Goal: Task Accomplishment & Management: Complete application form

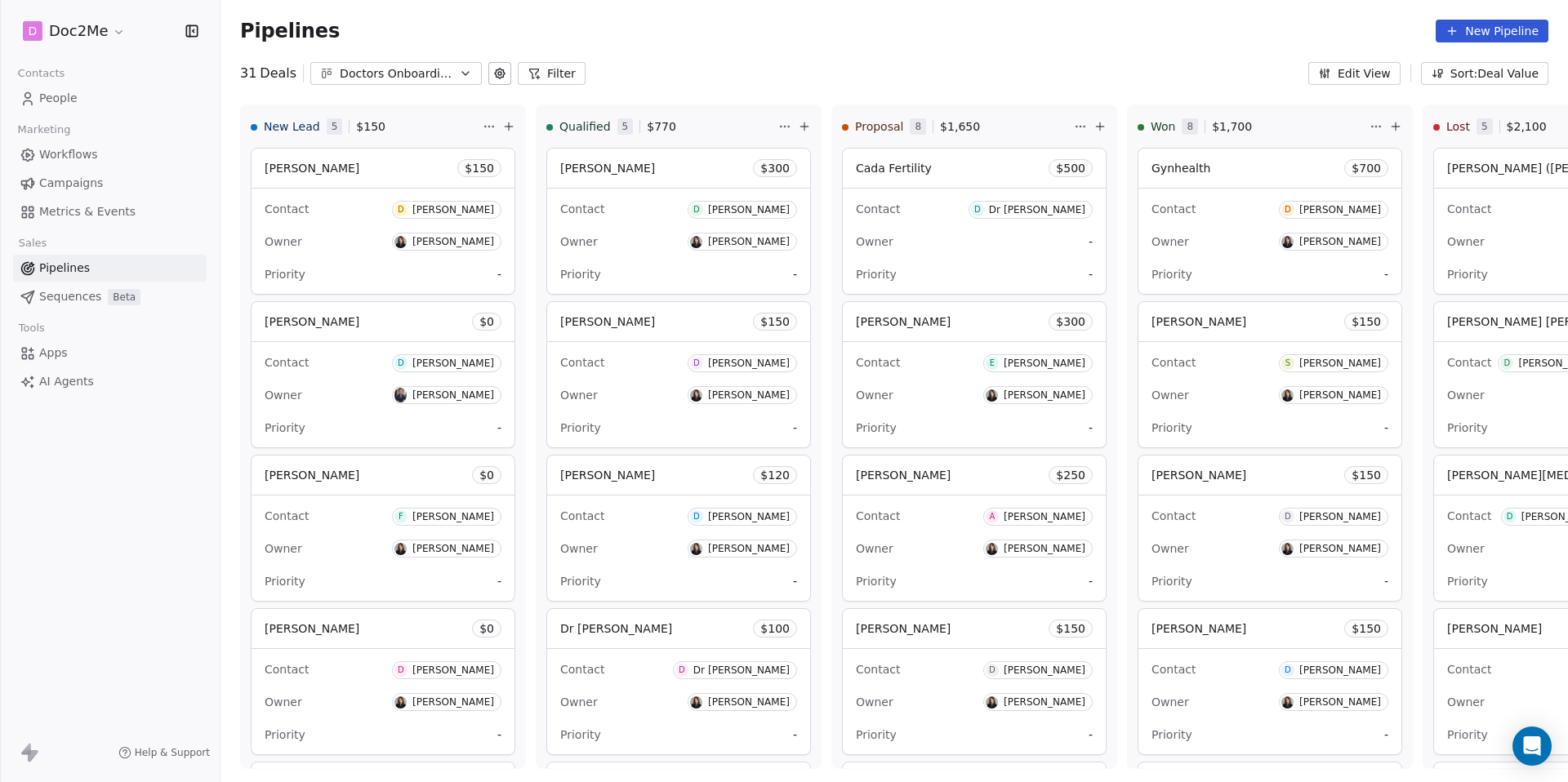
click at [70, 97] on span "People" at bounding box center [58, 98] width 38 height 17
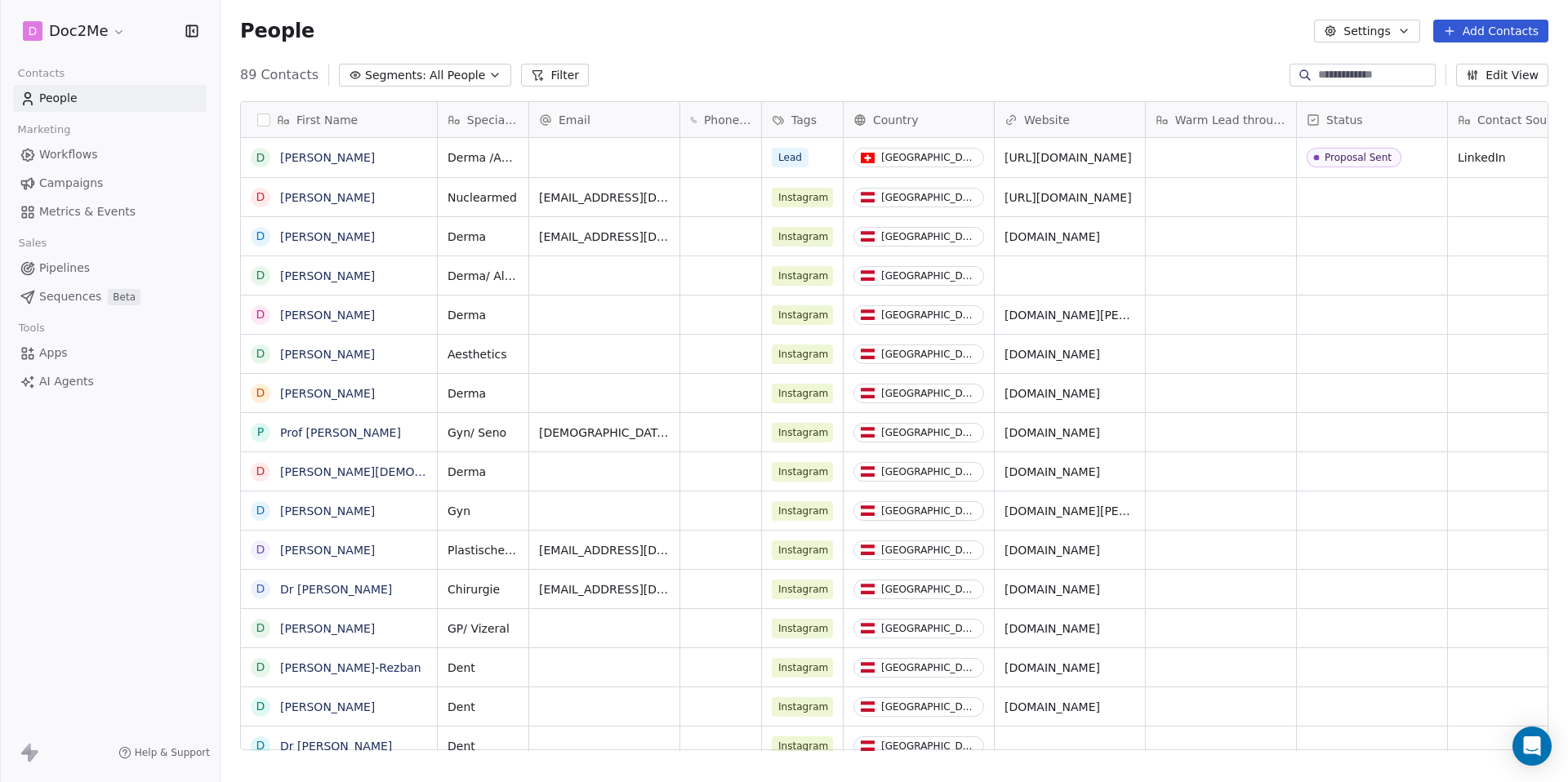
scroll to position [676, 1335]
click at [1485, 31] on button "Add Contacts" at bounding box center [1490, 31] width 115 height 23
click at [1450, 63] on span "Create new contact" at bounding box center [1495, 66] width 112 height 17
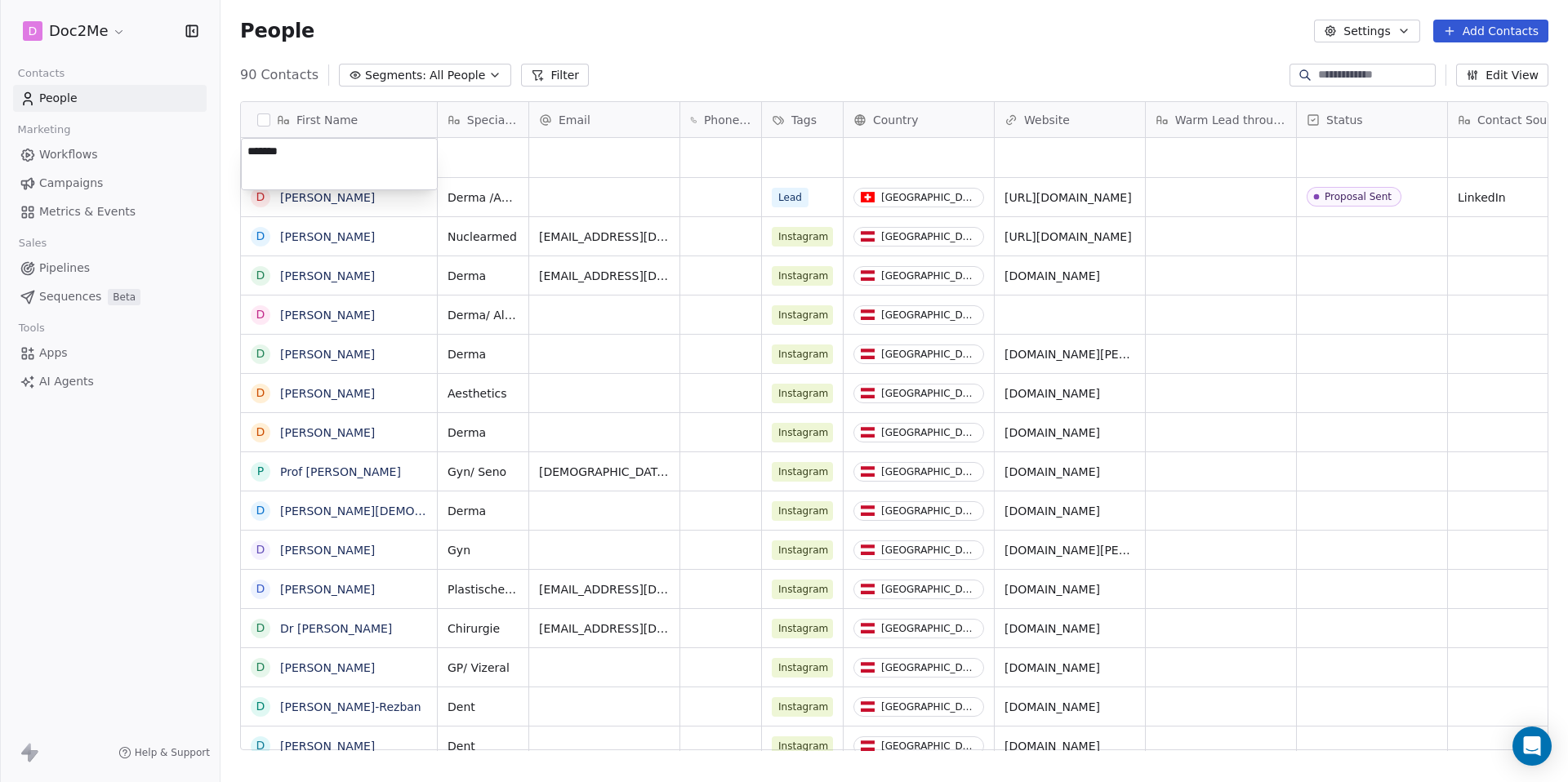
type textarea "********"
click at [538, 207] on html "D Doc2Me Contacts People Marketing Workflows Campaigns Metrics & Events Sales P…" at bounding box center [784, 391] width 1568 height 782
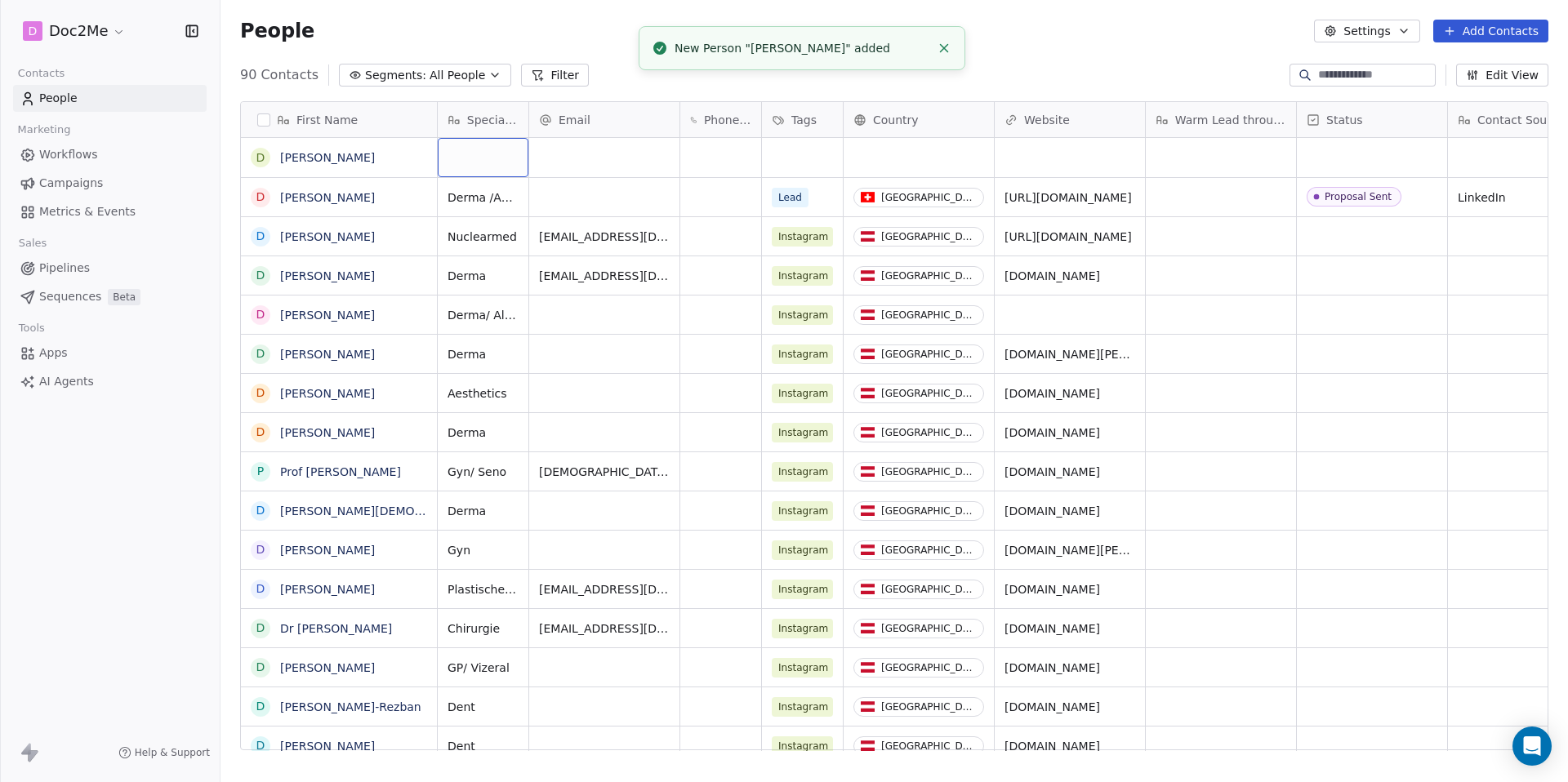
click at [511, 171] on div "grid" at bounding box center [483, 157] width 91 height 39
click at [492, 158] on div "grid" at bounding box center [483, 157] width 91 height 39
type textarea "****"
click at [590, 165] on html "D Doc2Me Contacts People Marketing Workflows Campaigns Metrics & Events Sales P…" at bounding box center [784, 391] width 1568 height 782
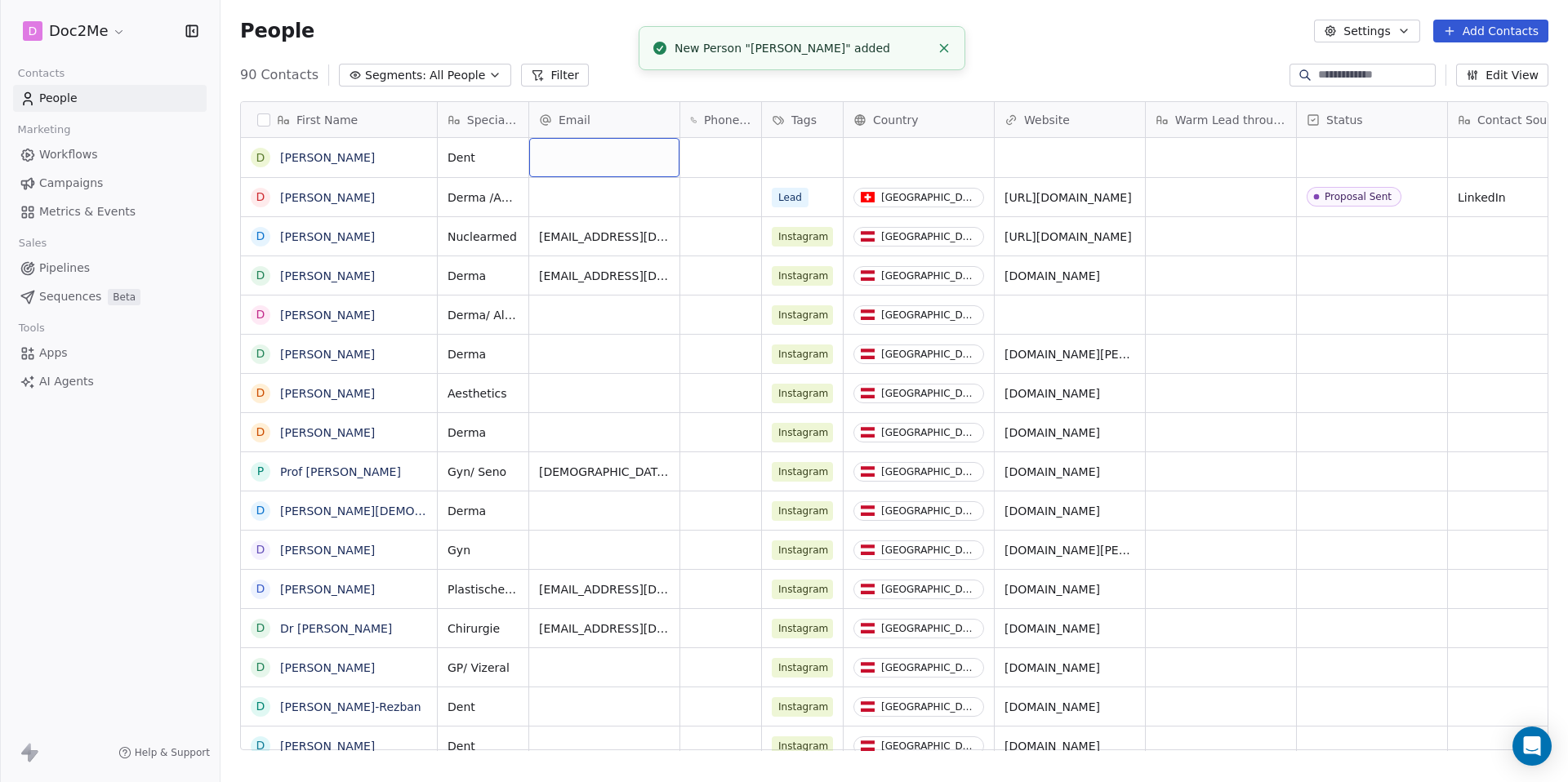
click at [590, 165] on div "grid" at bounding box center [605, 157] width 151 height 39
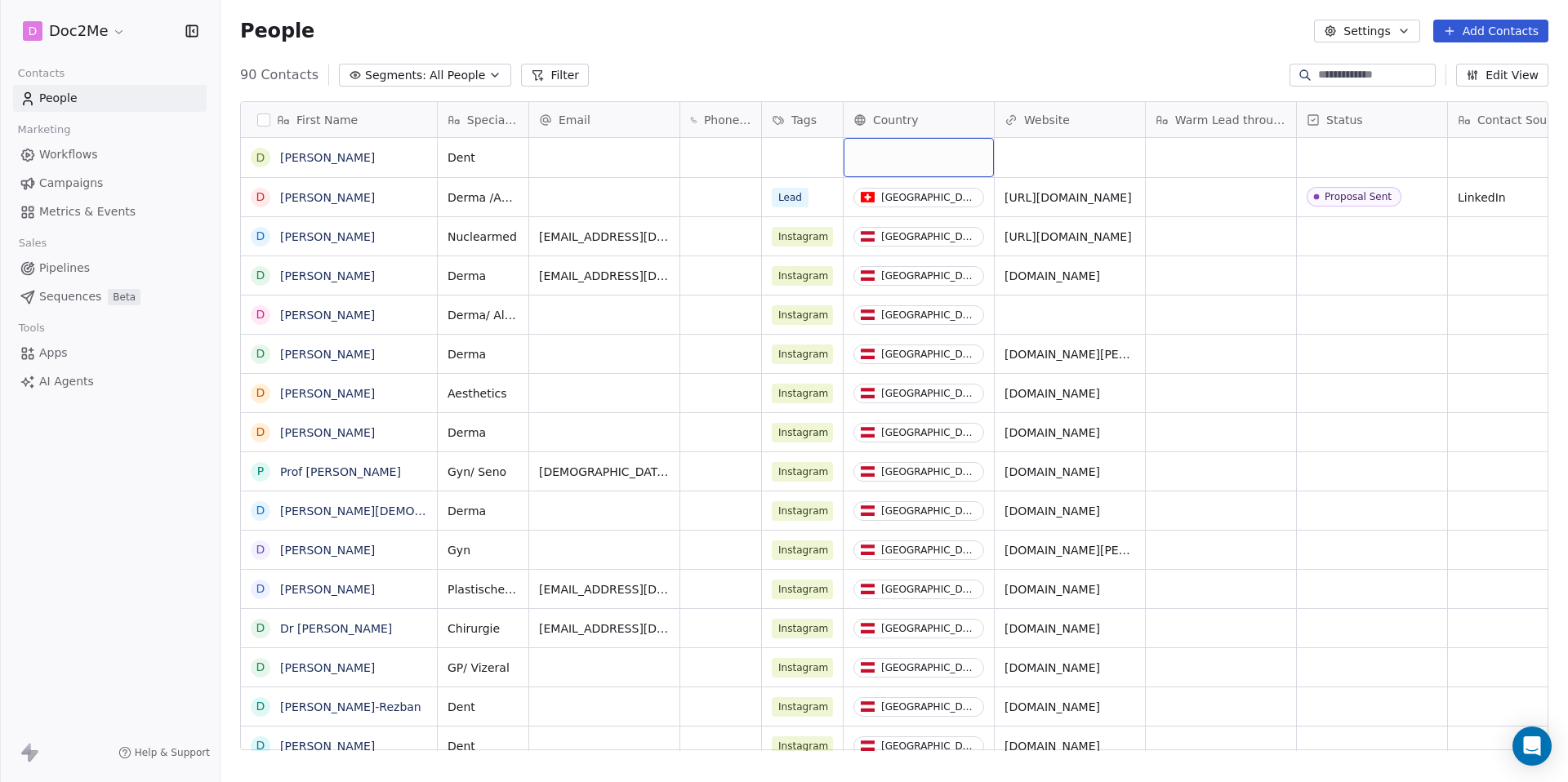
click at [874, 160] on div "grid" at bounding box center [919, 157] width 151 height 39
click at [874, 160] on html "D Doc2Me Contacts People Marketing Workflows Campaigns Metrics & Events Sales P…" at bounding box center [784, 391] width 1568 height 782
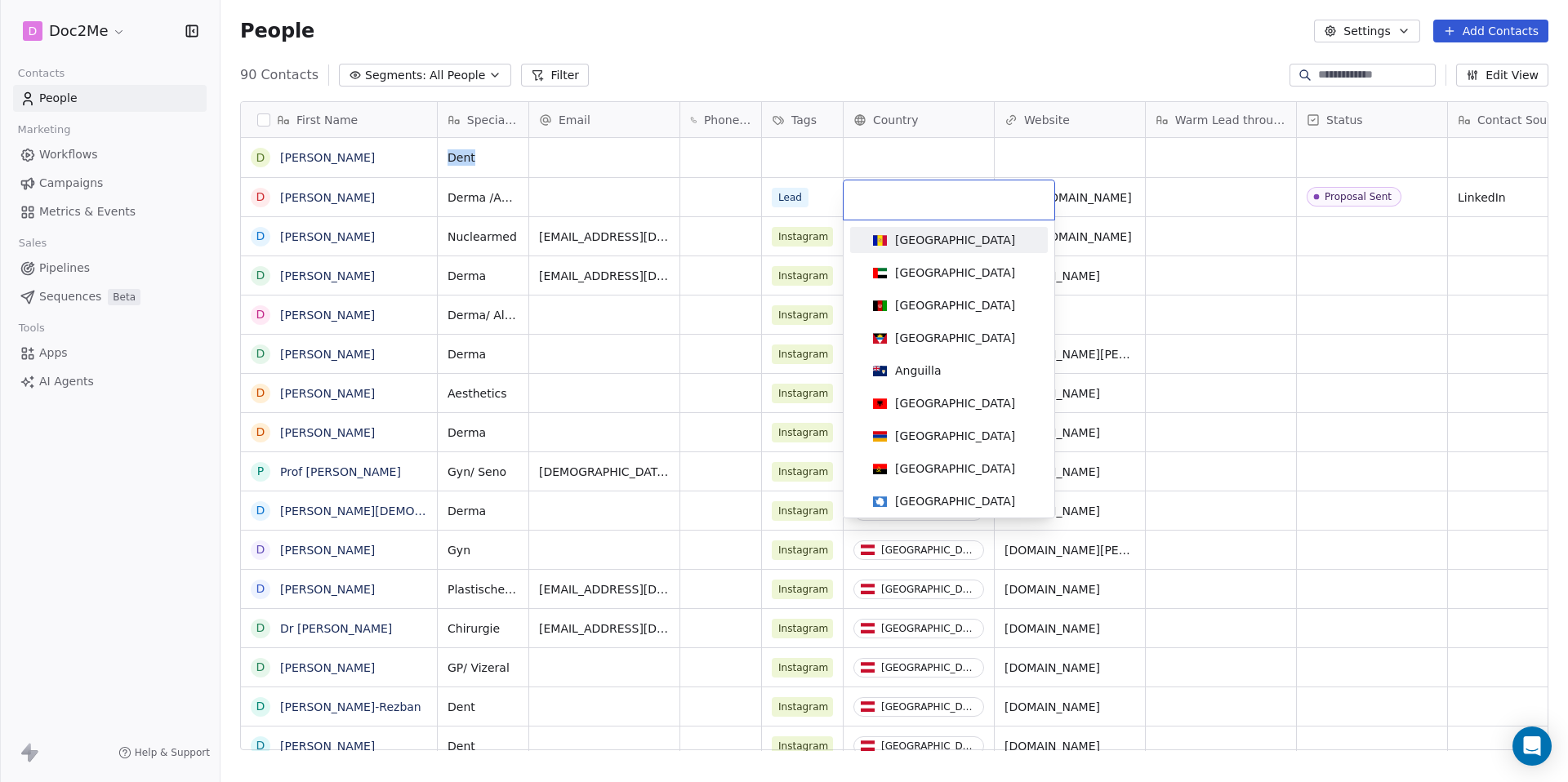
click at [892, 164] on html "D Doc2Me Contacts People Marketing Workflows Campaigns Metrics & Events Sales P…" at bounding box center [784, 391] width 1568 height 782
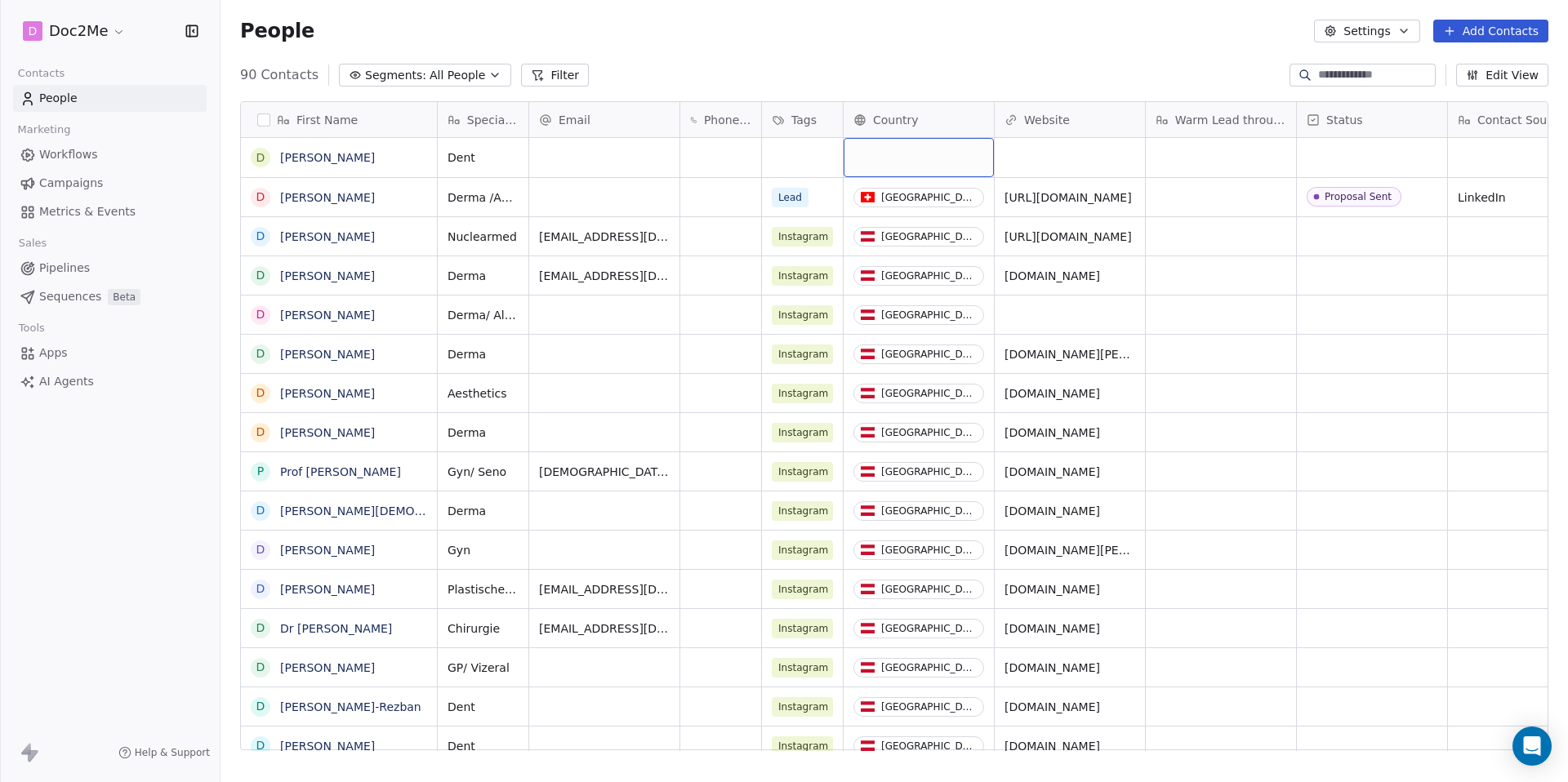
click at [895, 168] on div "grid" at bounding box center [919, 157] width 151 height 39
click at [895, 168] on html "D Doc2Me Contacts People Marketing Workflows Campaigns Metrics & Events Sales P…" at bounding box center [784, 391] width 1568 height 782
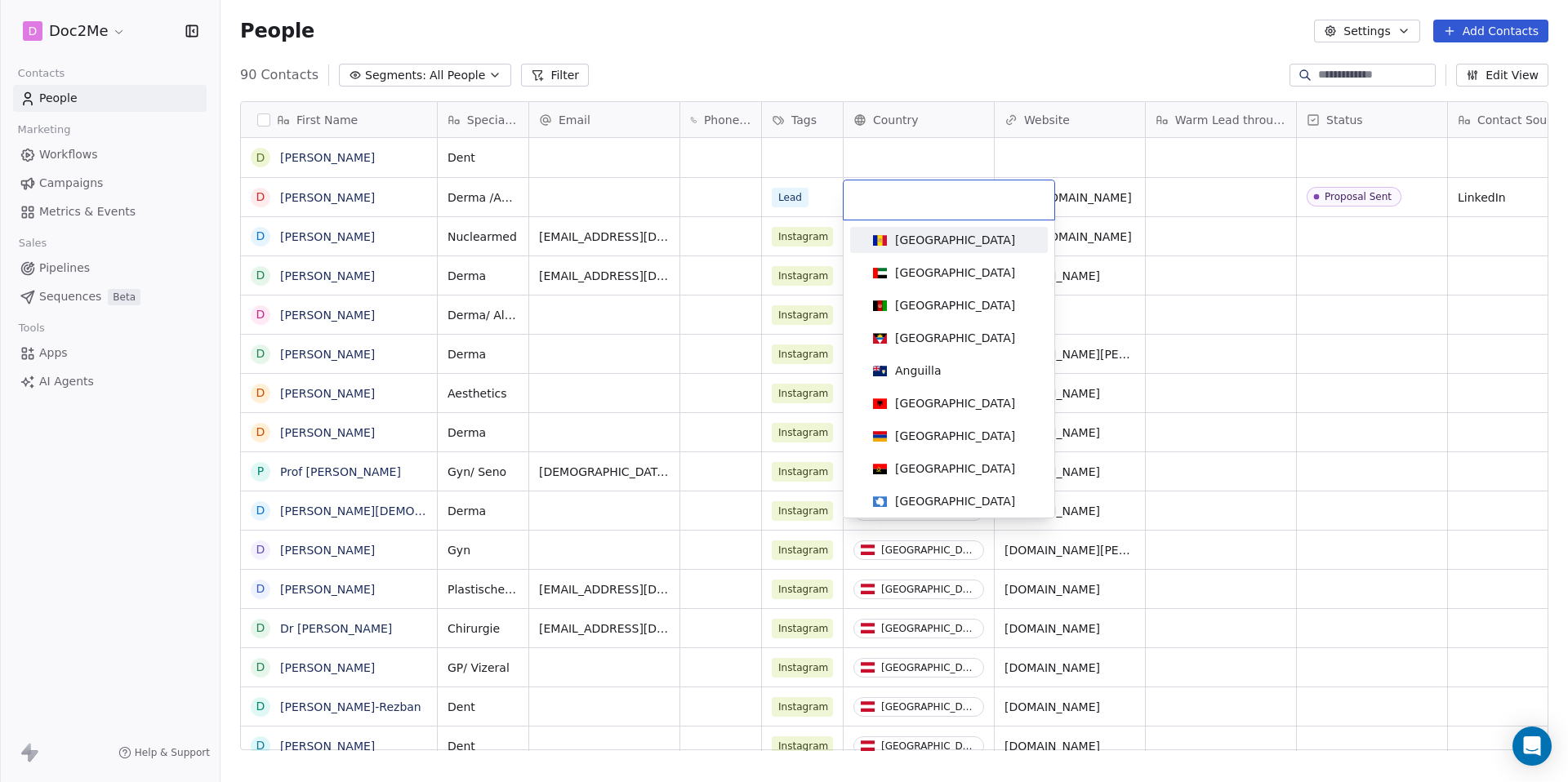
click at [906, 207] on input at bounding box center [949, 200] width 191 height 18
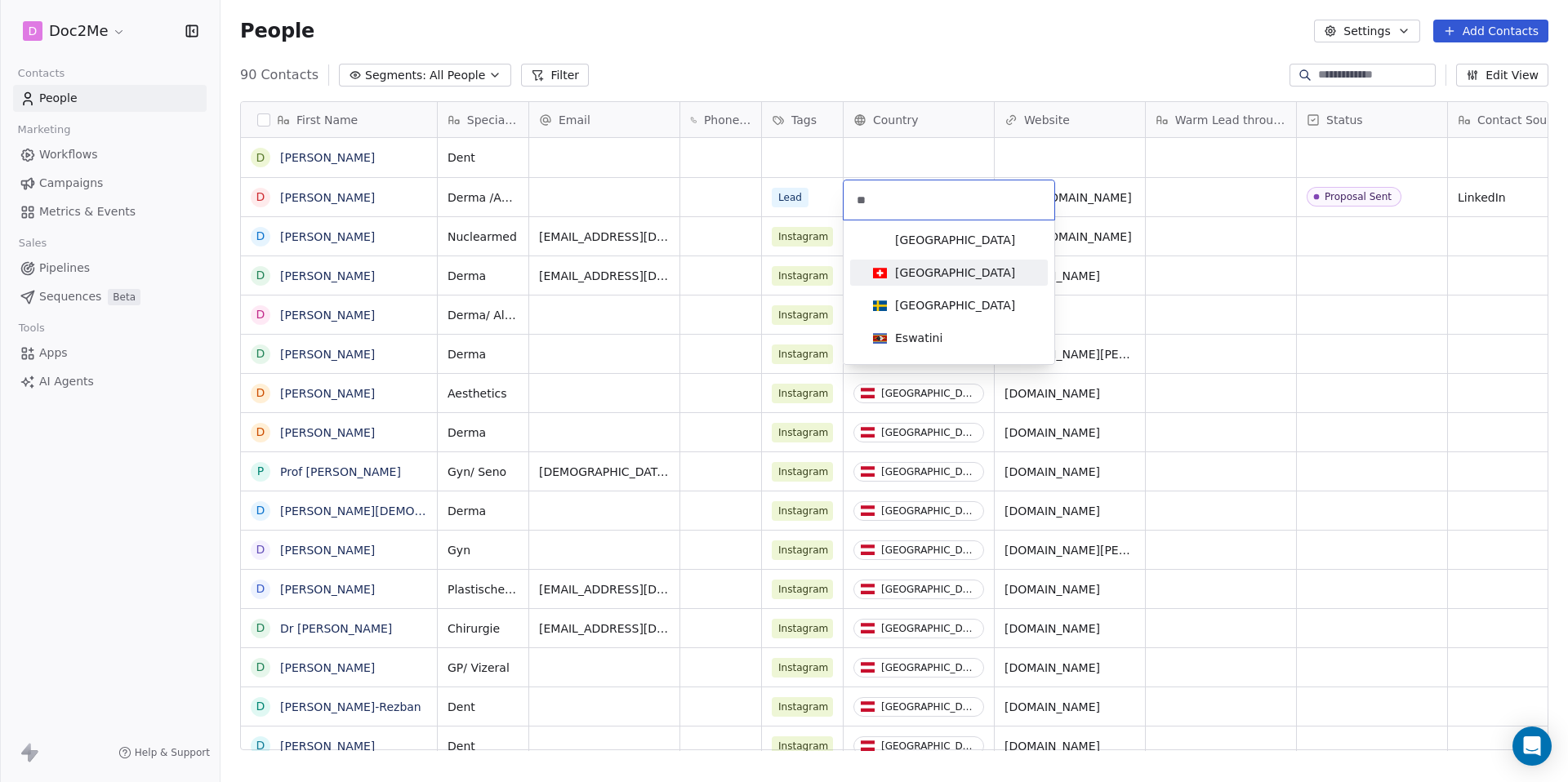
type input "**"
click at [920, 274] on div "[GEOGRAPHIC_DATA]" at bounding box center [954, 273] width 120 height 17
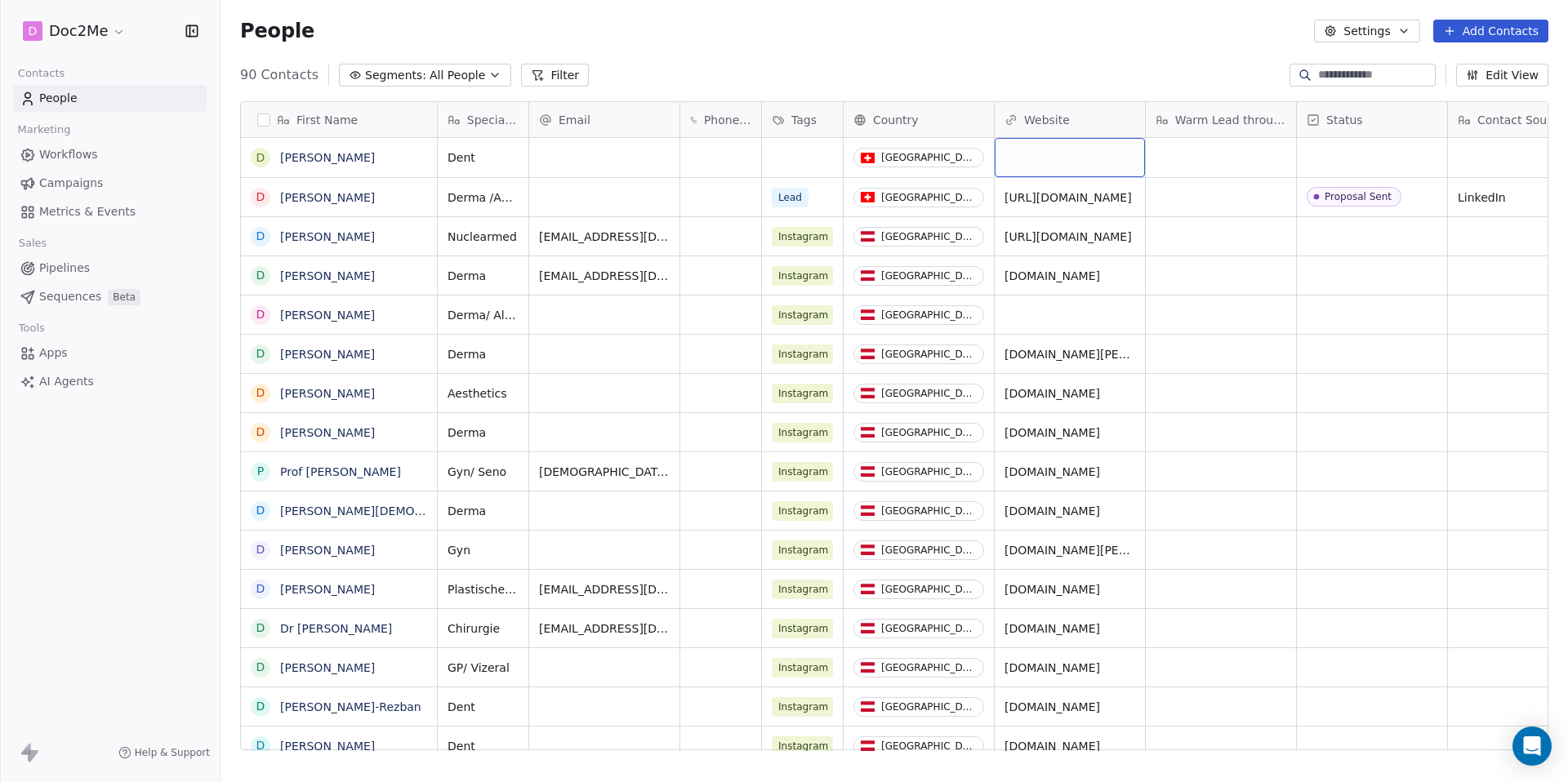
click at [1039, 154] on div "grid" at bounding box center [1070, 157] width 151 height 39
click at [1068, 162] on input "url" at bounding box center [1070, 158] width 143 height 32
paste input "**********"
type input "**********"
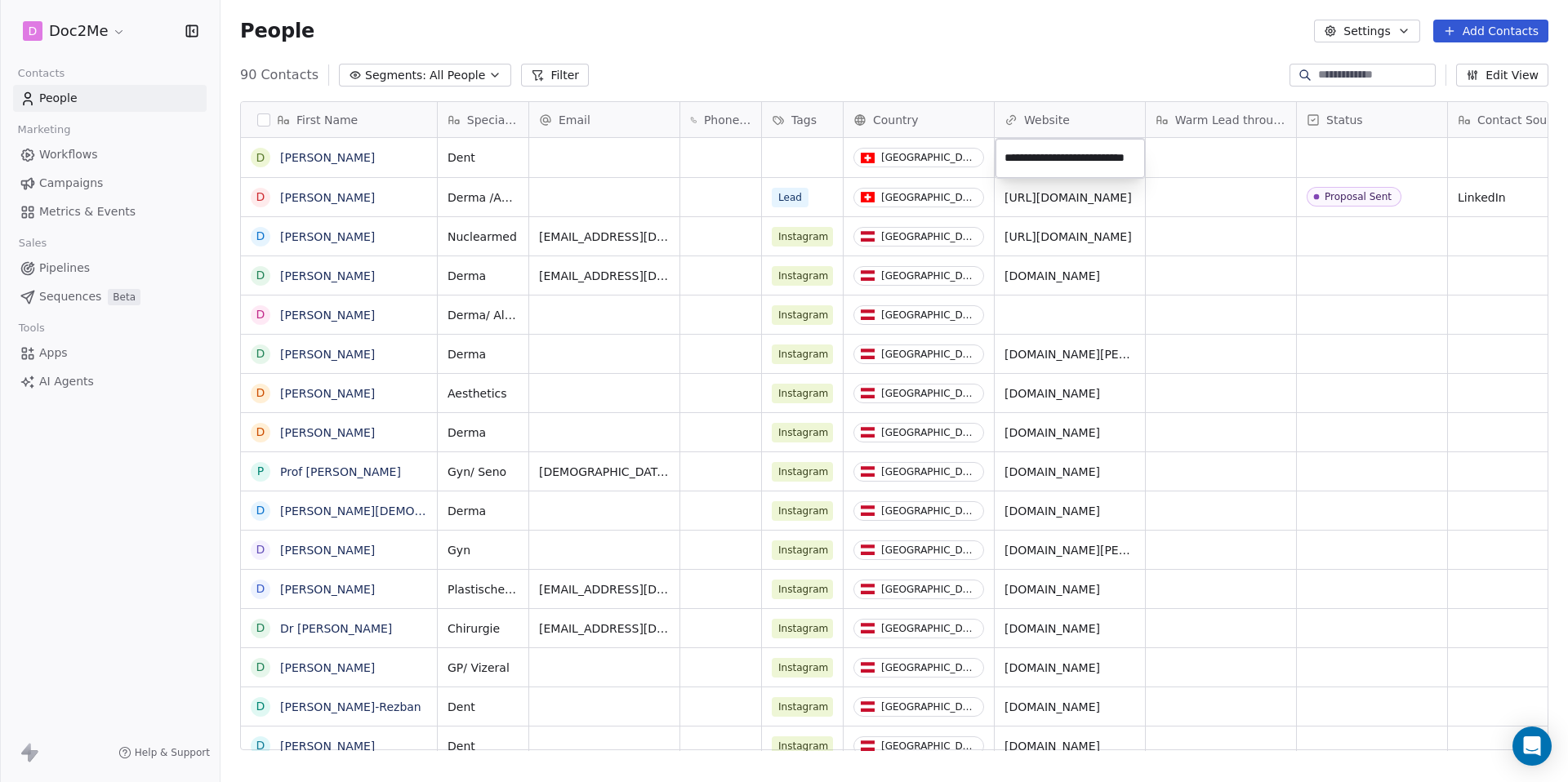
scroll to position [0, 22]
click at [1353, 161] on html "D Doc2Me Contacts People Marketing Workflows Campaigns Metrics & Events Sales P…" at bounding box center [784, 391] width 1568 height 782
click at [1195, 148] on div "grid" at bounding box center [1221, 157] width 151 height 39
click at [1472, 150] on html "D Doc2Me Contacts People Marketing Workflows Campaigns Metrics & Events Sales P…" at bounding box center [784, 391] width 1568 height 782
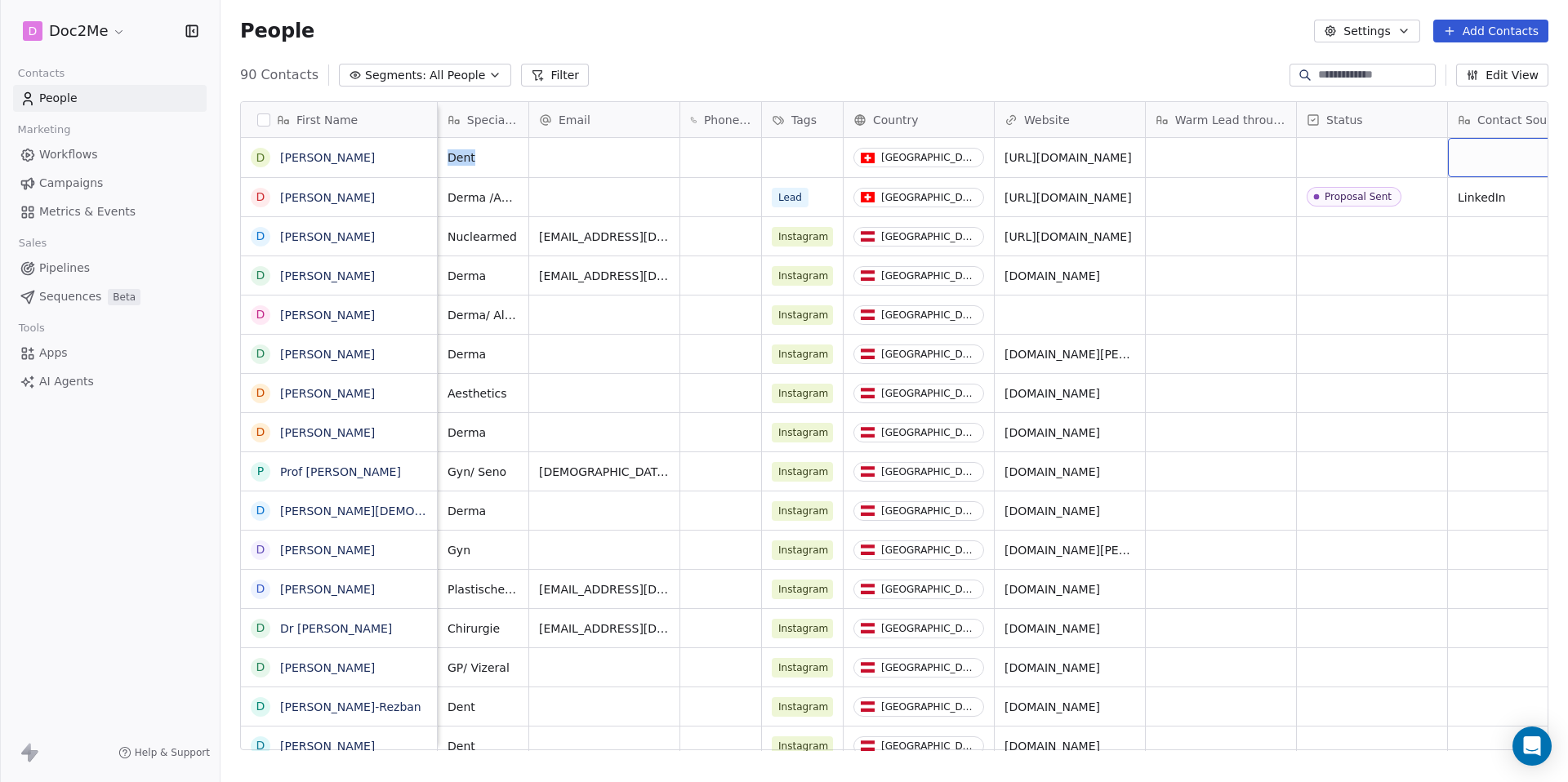
scroll to position [0, 64]
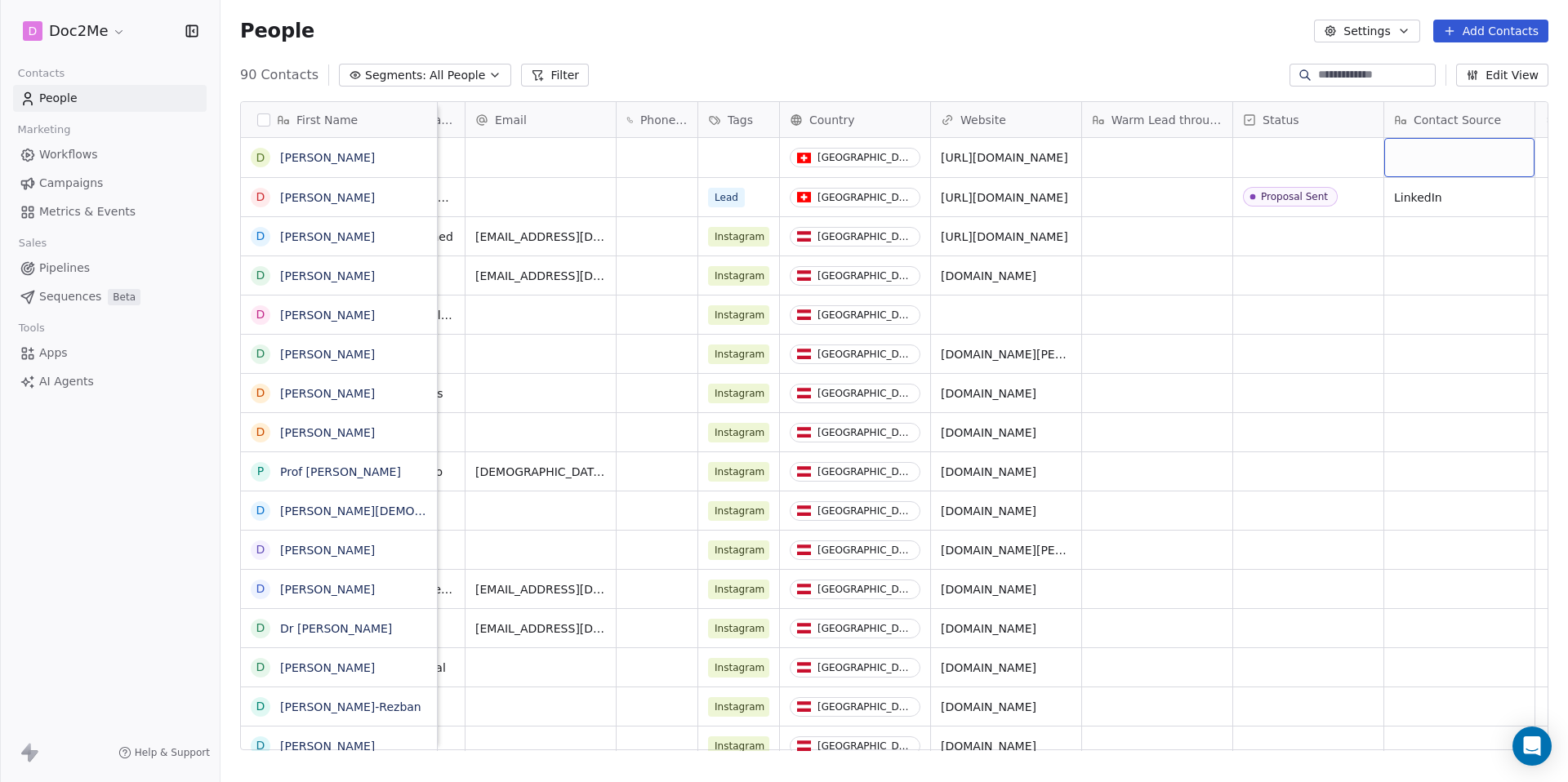
click at [1483, 158] on div "grid" at bounding box center [1460, 157] width 151 height 39
type textarea "**********"
click at [540, 154] on html "D Doc2Me Contacts People Marketing Workflows Campaigns Metrics & Events Sales P…" at bounding box center [784, 391] width 1568 height 782
click at [540, 154] on div "grid" at bounding box center [541, 157] width 151 height 39
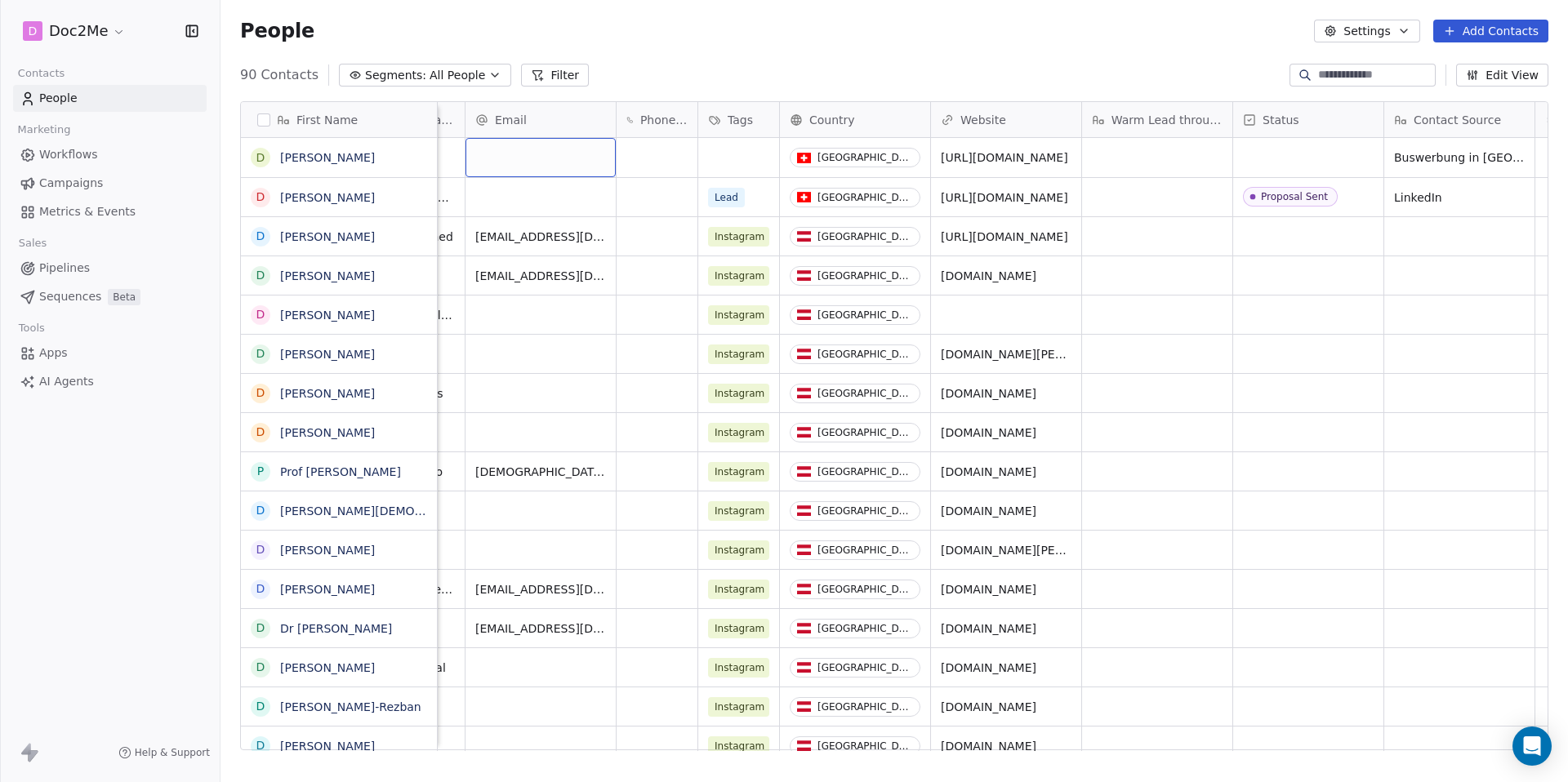
click at [550, 165] on div "grid" at bounding box center [541, 157] width 151 height 39
type input "**********"
click at [1032, 164] on html "D Doc2Me Contacts People Marketing Workflows Campaigns Metrics & Events Sales P…" at bounding box center [784, 391] width 1568 height 782
click at [941, 158] on icon "grid" at bounding box center [948, 155] width 13 height 13
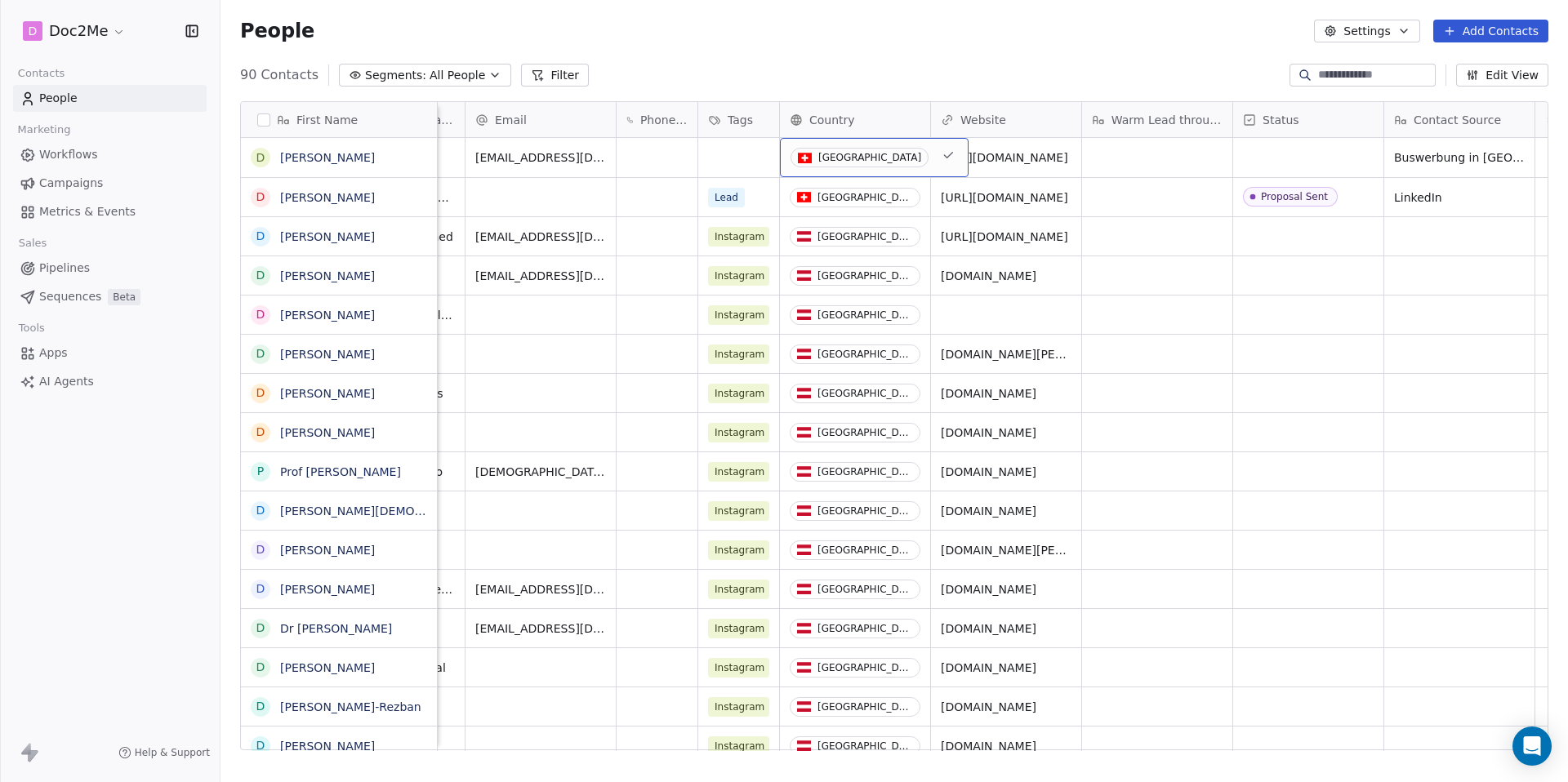
click at [872, 158] on div "[GEOGRAPHIC_DATA]" at bounding box center [869, 158] width 103 height 12
click at [880, 158] on span "[GEOGRAPHIC_DATA]" at bounding box center [859, 158] width 138 height 20
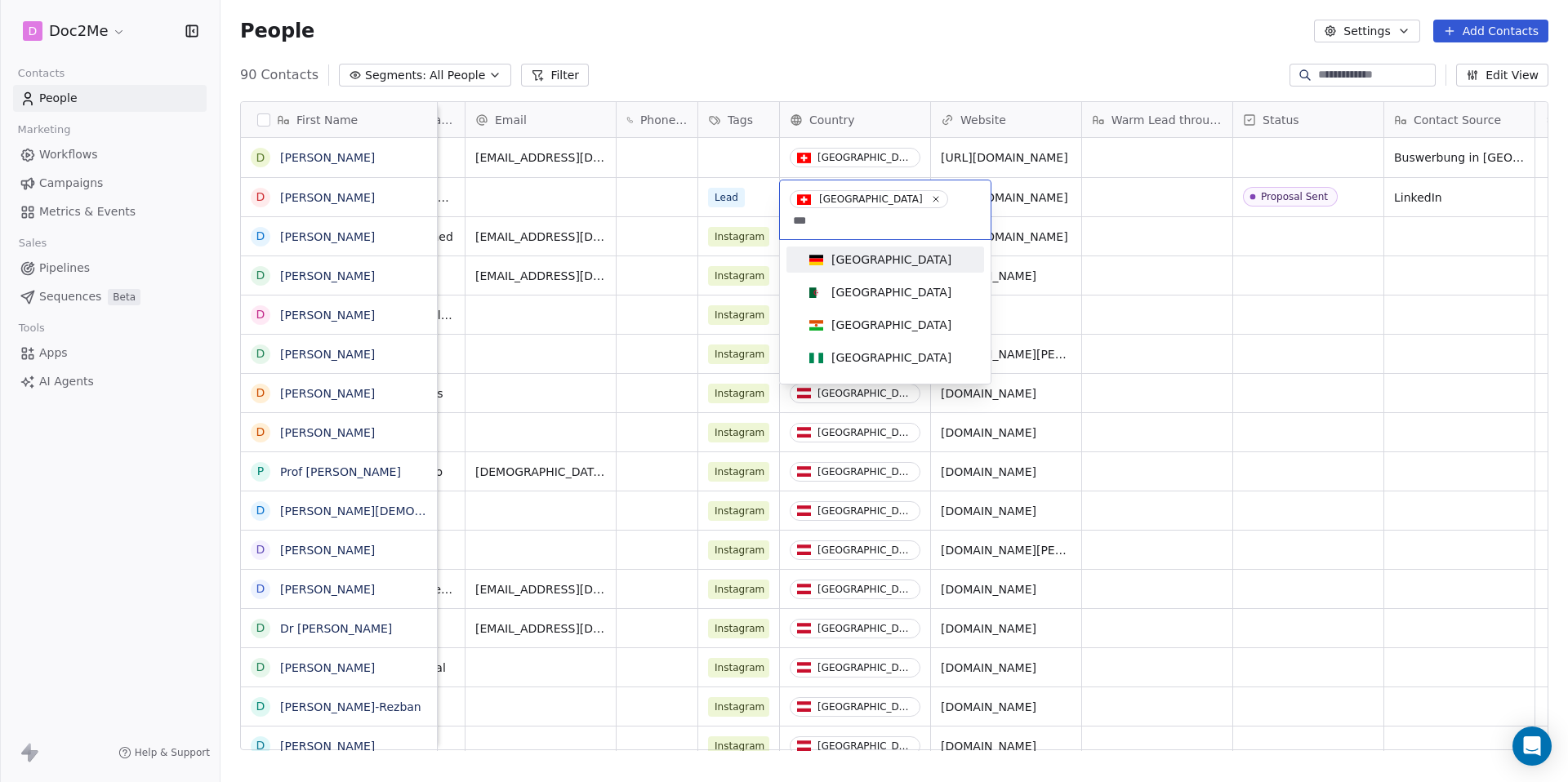
type input "***"
click at [892, 250] on div "[GEOGRAPHIC_DATA]" at bounding box center [885, 260] width 165 height 18
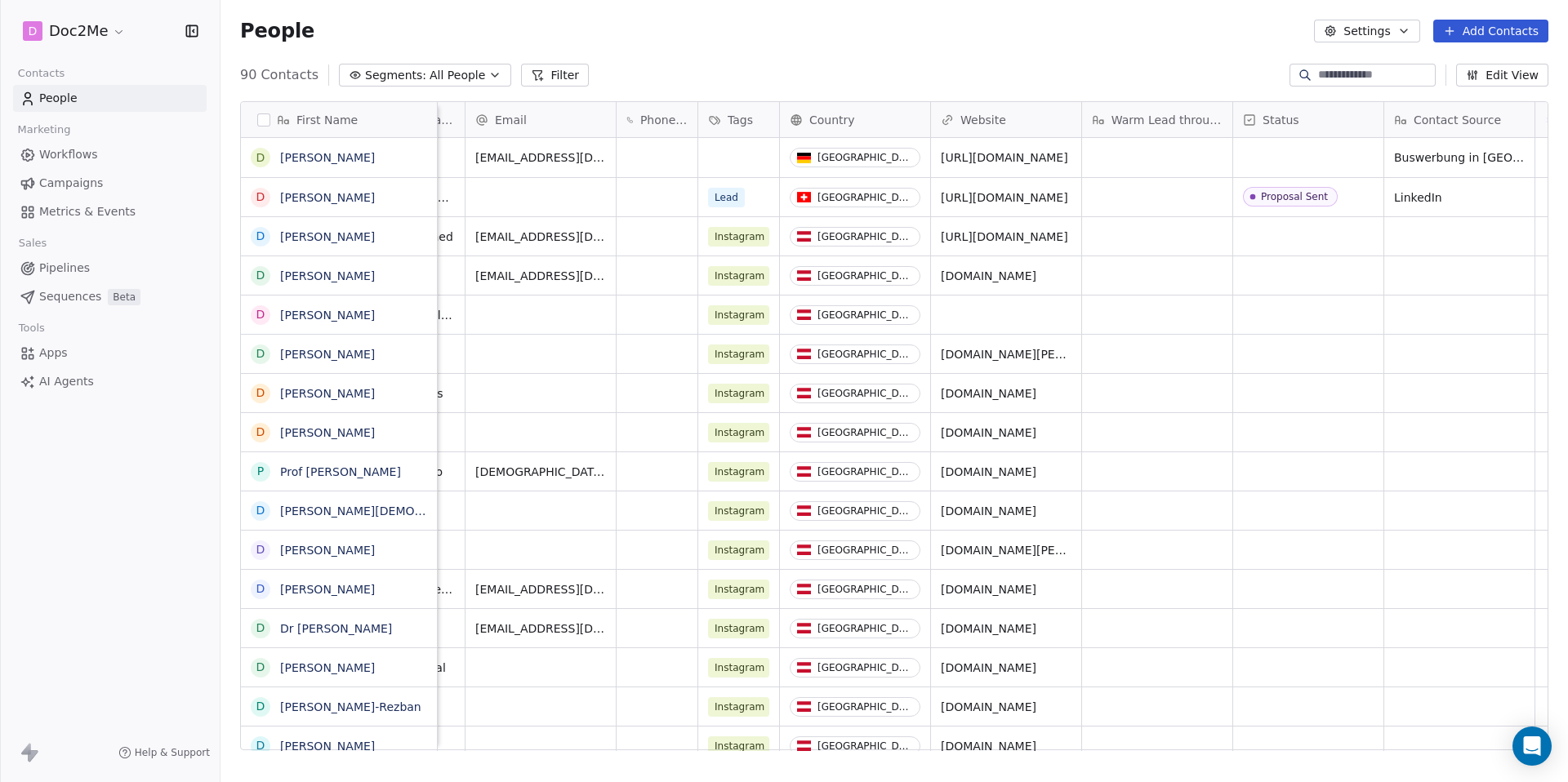
scroll to position [0, 0]
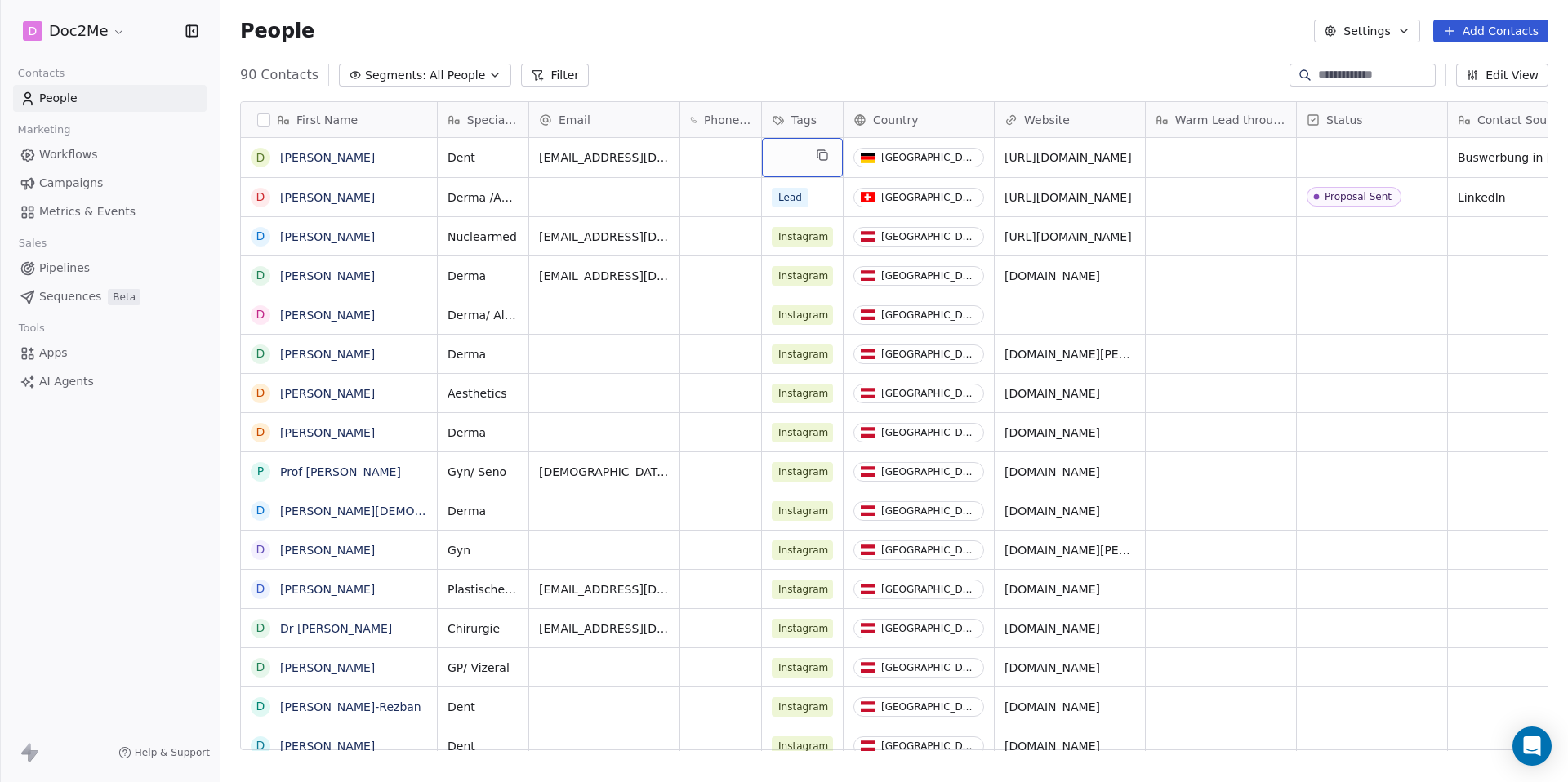
click at [797, 165] on div "grid" at bounding box center [802, 157] width 81 height 39
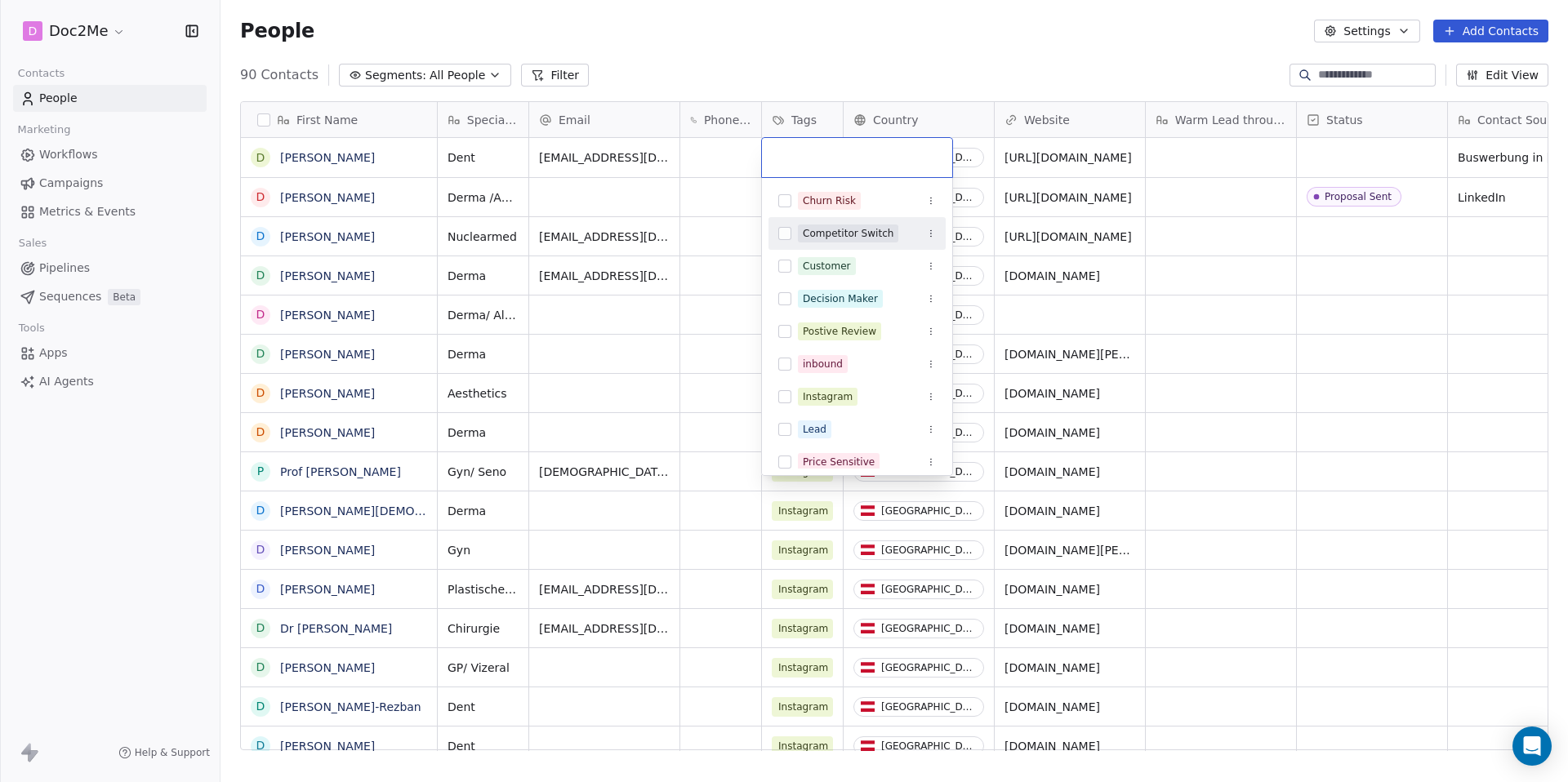
click at [679, 203] on html "D Doc2Me Contacts People Marketing Workflows Campaigns Metrics & Events Sales P…" at bounding box center [784, 391] width 1568 height 782
click at [667, 200] on html "D Doc2Me Contacts People Marketing Workflows Campaigns Metrics & Events Sales P…" at bounding box center [784, 391] width 1568 height 782
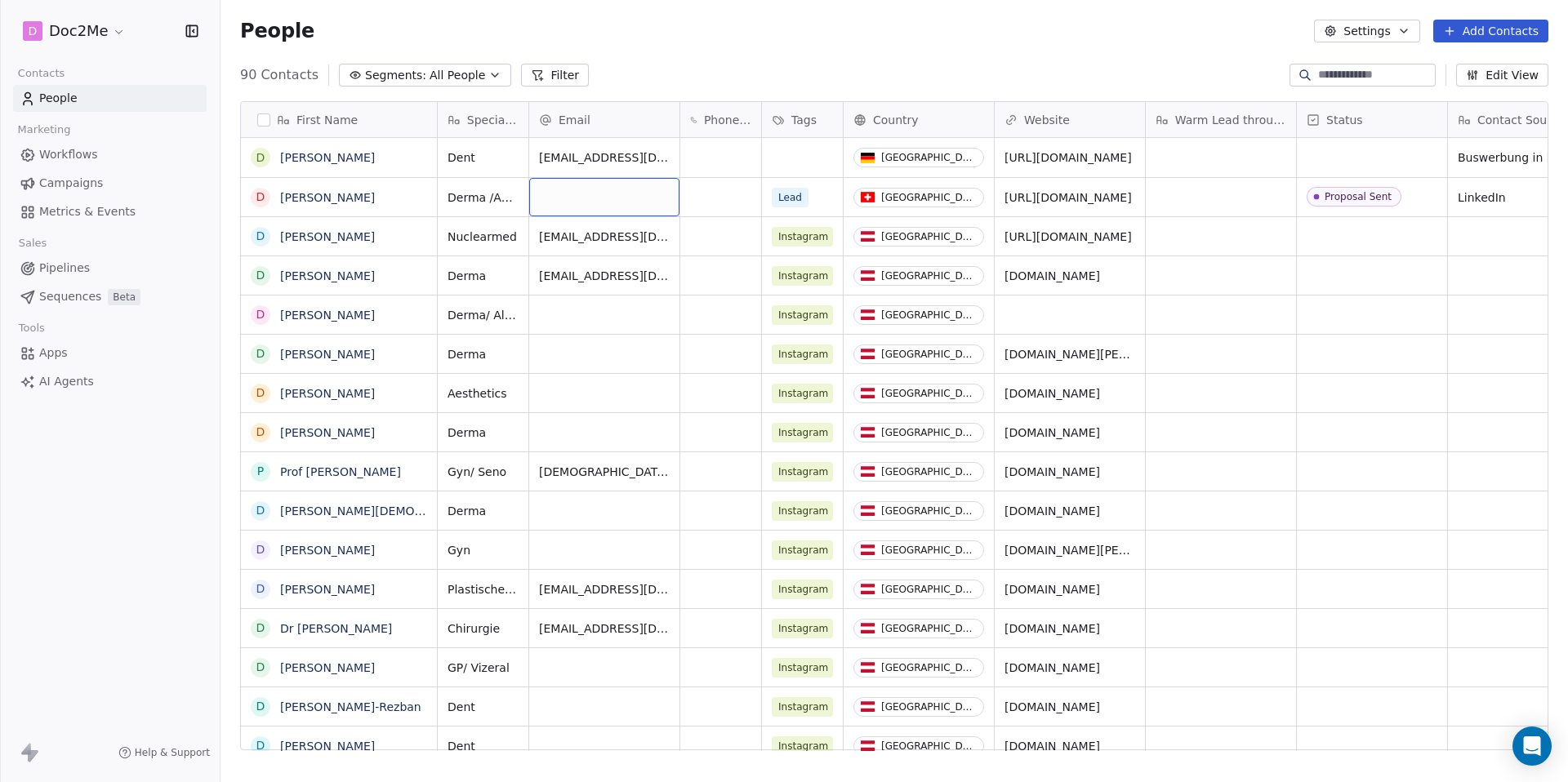
click at [581, 204] on div "grid" at bounding box center [605, 197] width 151 height 38
click at [709, 202] on html "D Doc2Me Contacts People Marketing Workflows Campaigns Metrics & Events Sales P…" at bounding box center [784, 391] width 1568 height 782
click at [709, 202] on div "grid" at bounding box center [720, 197] width 81 height 38
click at [718, 206] on div "grid" at bounding box center [720, 197] width 81 height 38
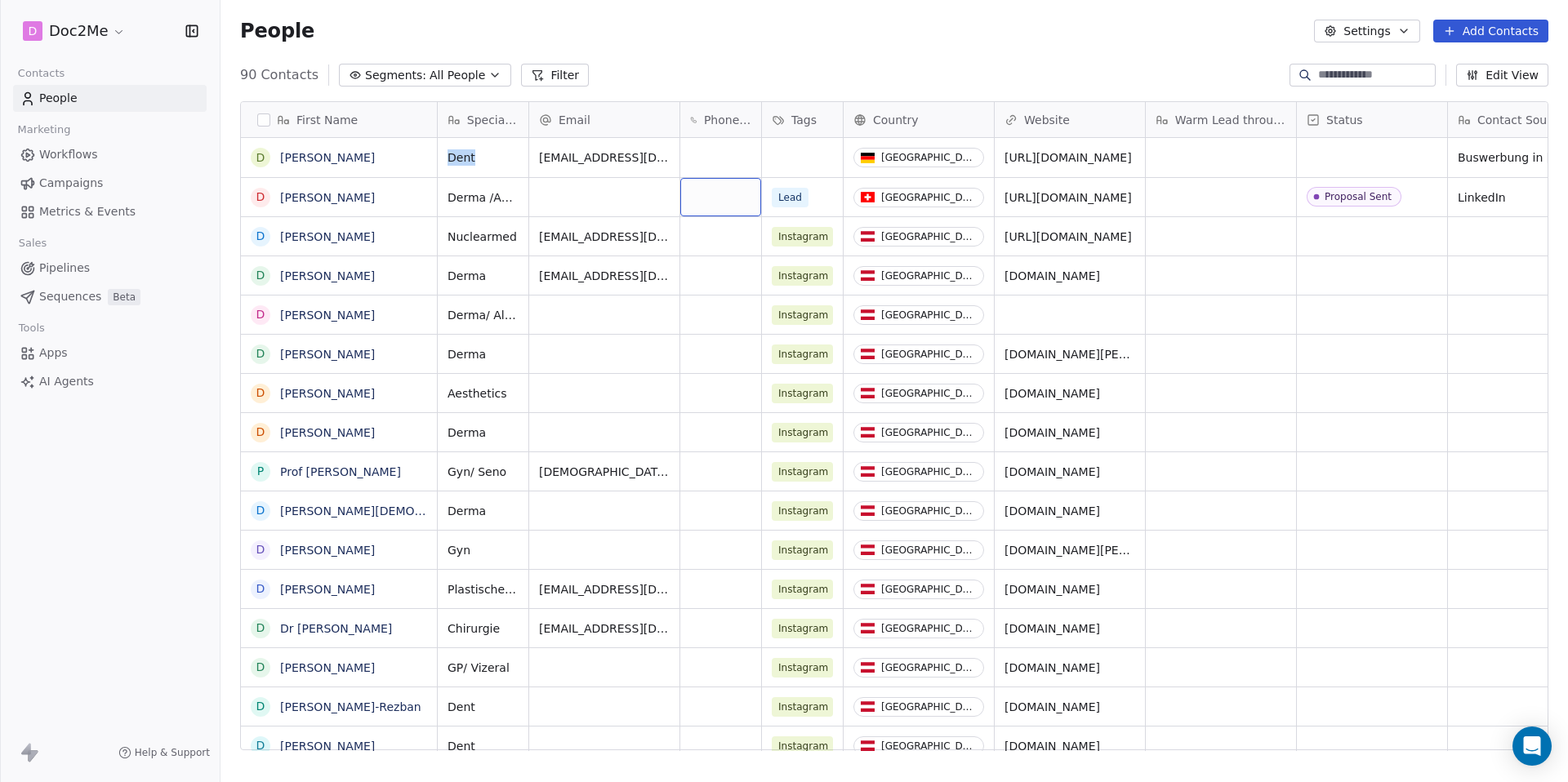
click at [718, 206] on div "grid" at bounding box center [720, 197] width 81 height 38
click at [665, 311] on html "D Doc2Me Contacts People Marketing Workflows Campaigns Metrics & Events Sales P…" at bounding box center [784, 391] width 1568 height 782
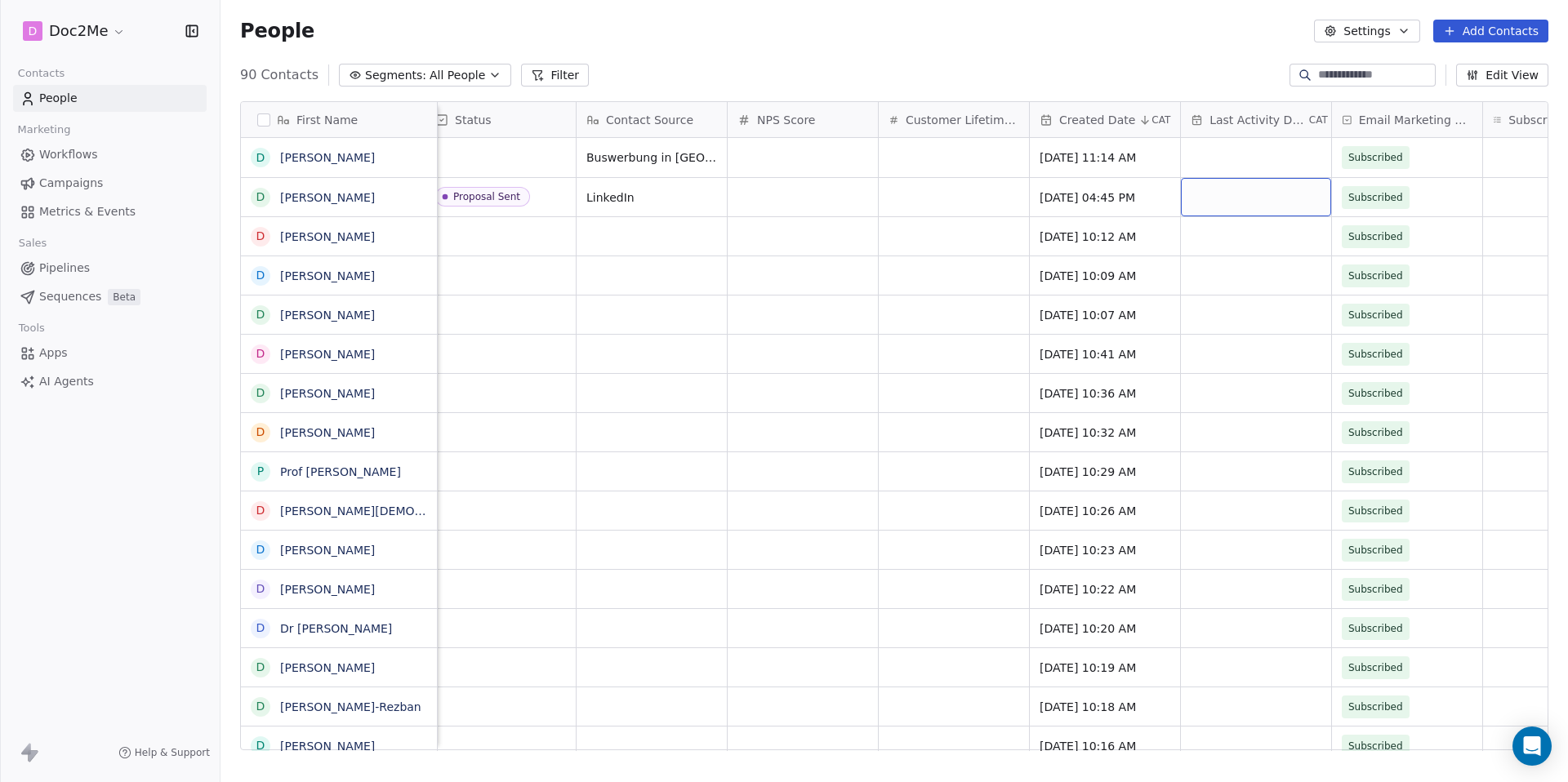
click at [1277, 198] on div "grid" at bounding box center [1256, 197] width 151 height 38
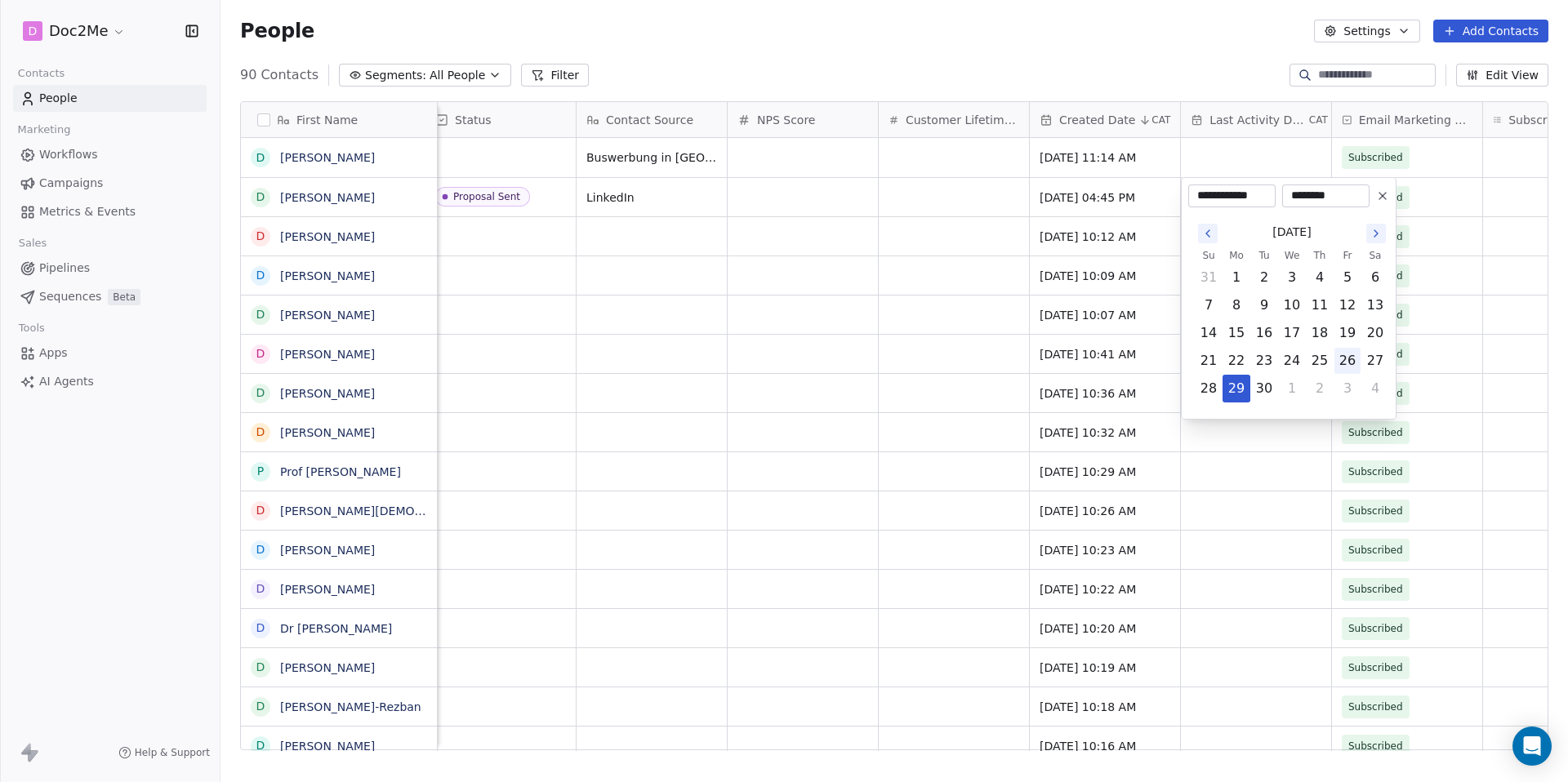
click at [1340, 362] on button "26" at bounding box center [1347, 361] width 26 height 26
click at [1234, 393] on button "29" at bounding box center [1236, 389] width 26 height 26
type input "**********"
click at [1234, 391] on button "29" at bounding box center [1236, 389] width 26 height 26
click at [1260, 443] on html "D Doc2Me Contacts People Marketing Workflows Campaigns Metrics & Events Sales P…" at bounding box center [784, 391] width 1568 height 782
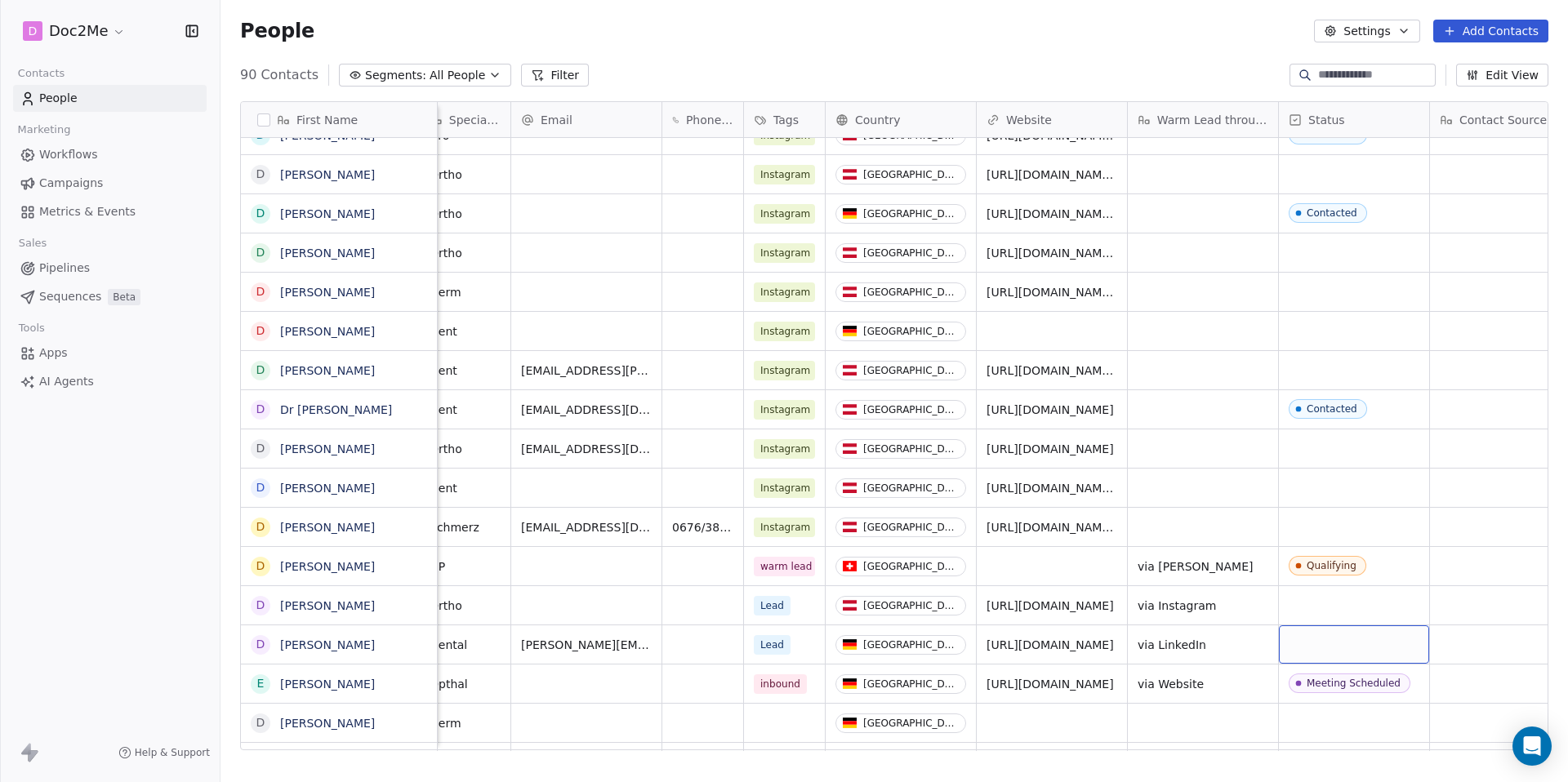
click at [1368, 639] on div "grid" at bounding box center [1354, 644] width 151 height 38
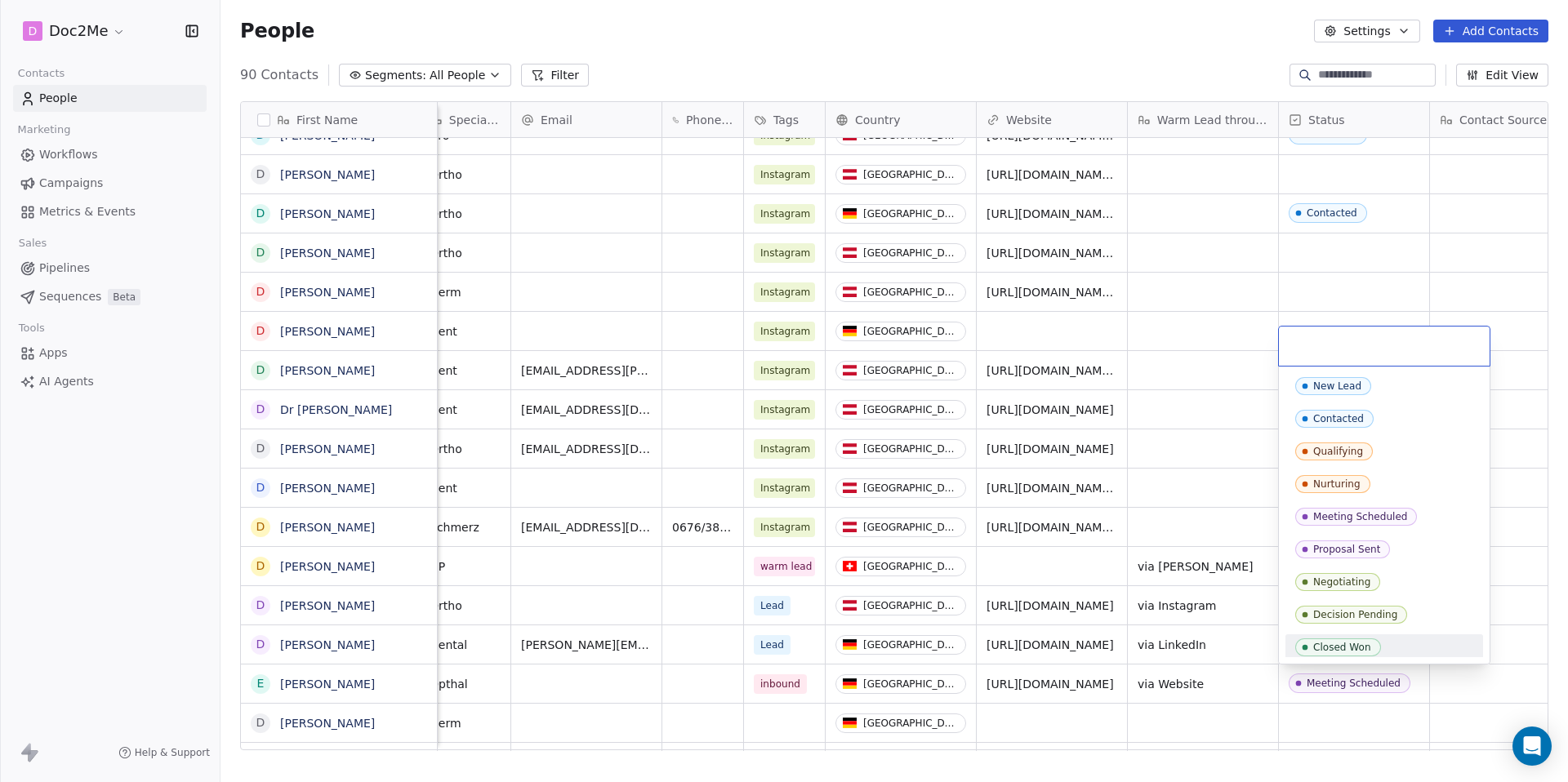
click at [1336, 651] on div "Closed Won" at bounding box center [1342, 647] width 58 height 12
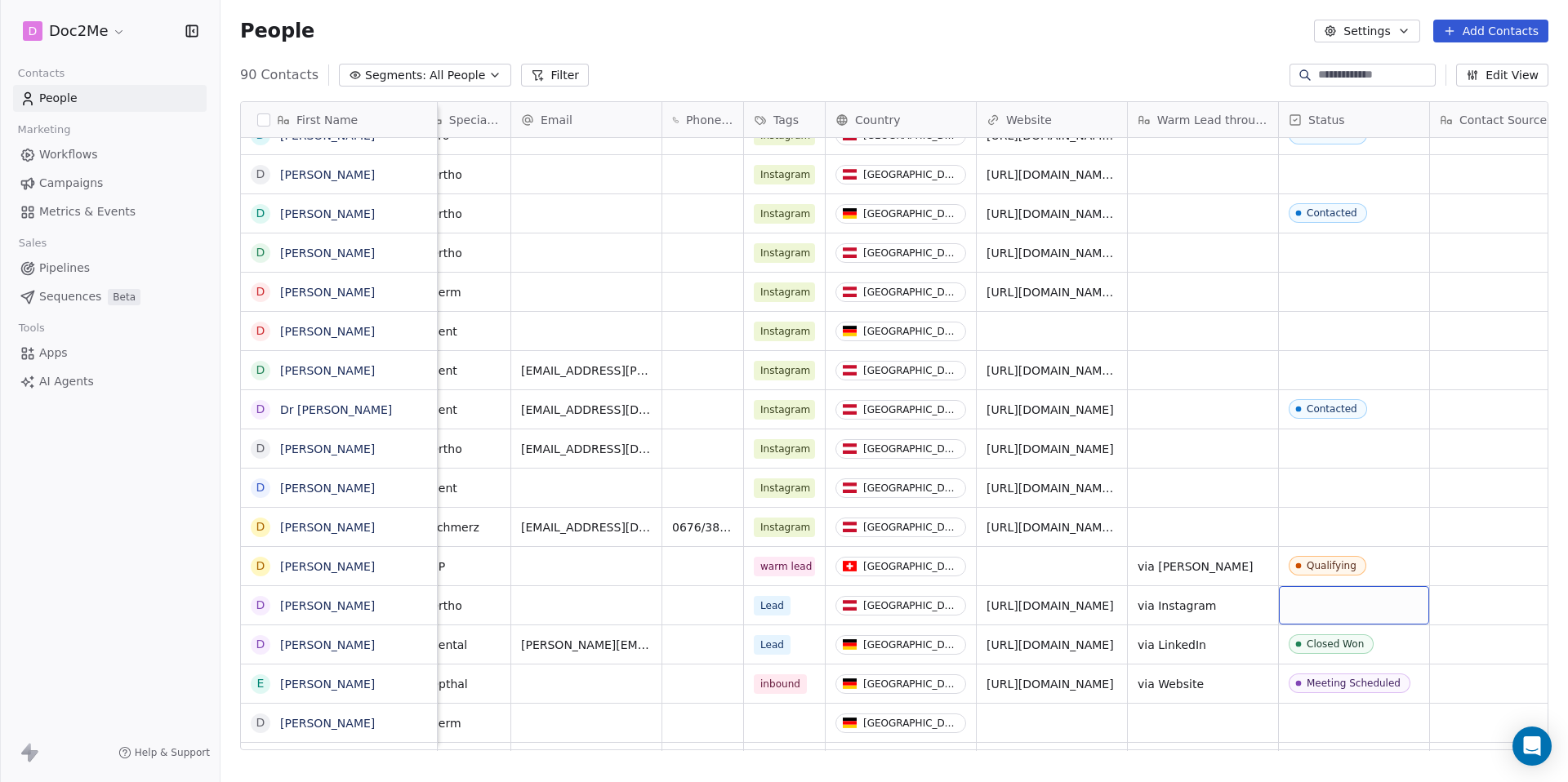
click at [1322, 610] on div "grid" at bounding box center [1354, 605] width 151 height 38
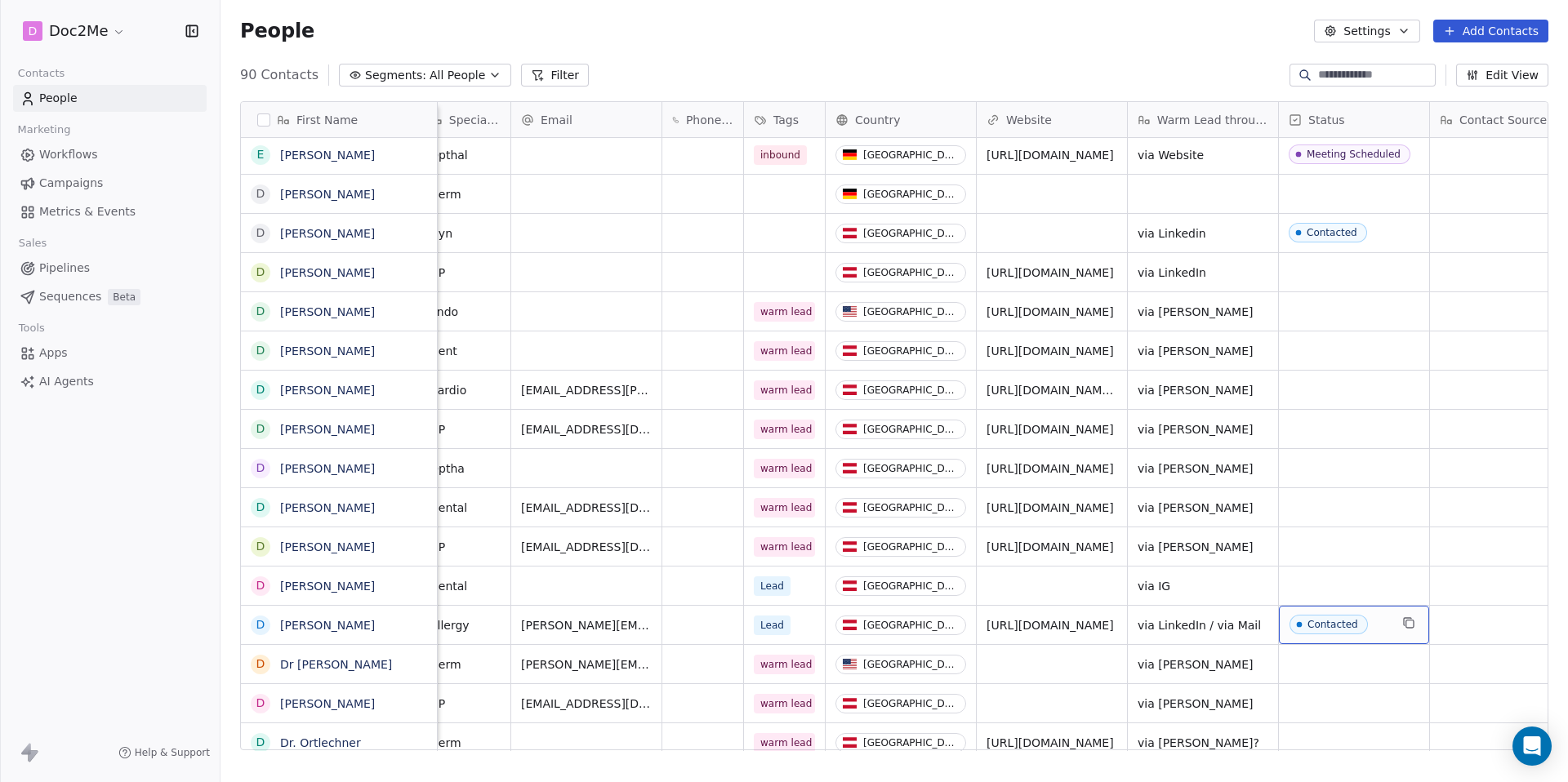
click at [1376, 620] on span "Contacted" at bounding box center [1339, 624] width 99 height 21
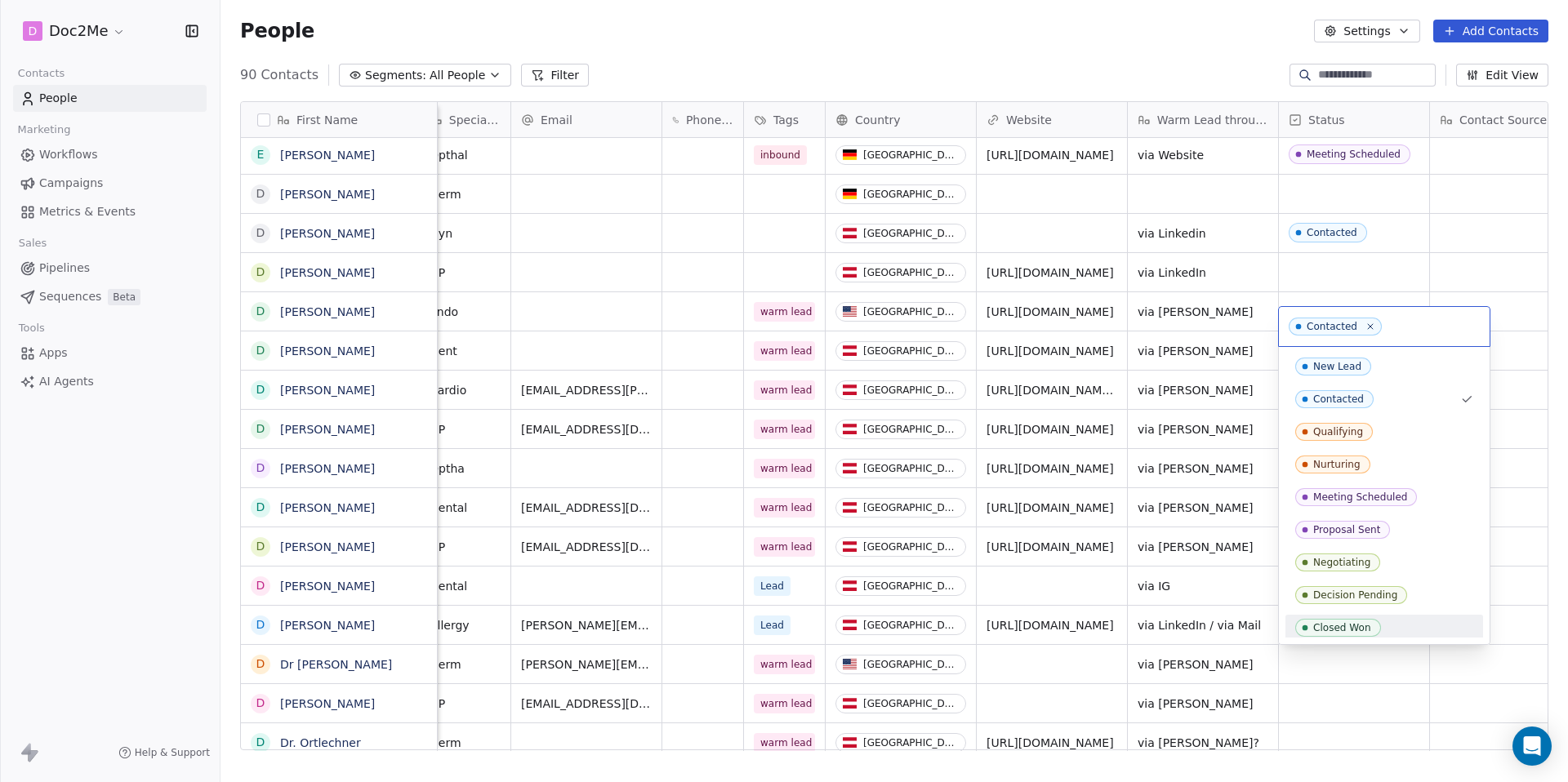
click at [1374, 622] on span "Closed Won" at bounding box center [1338, 627] width 86 height 18
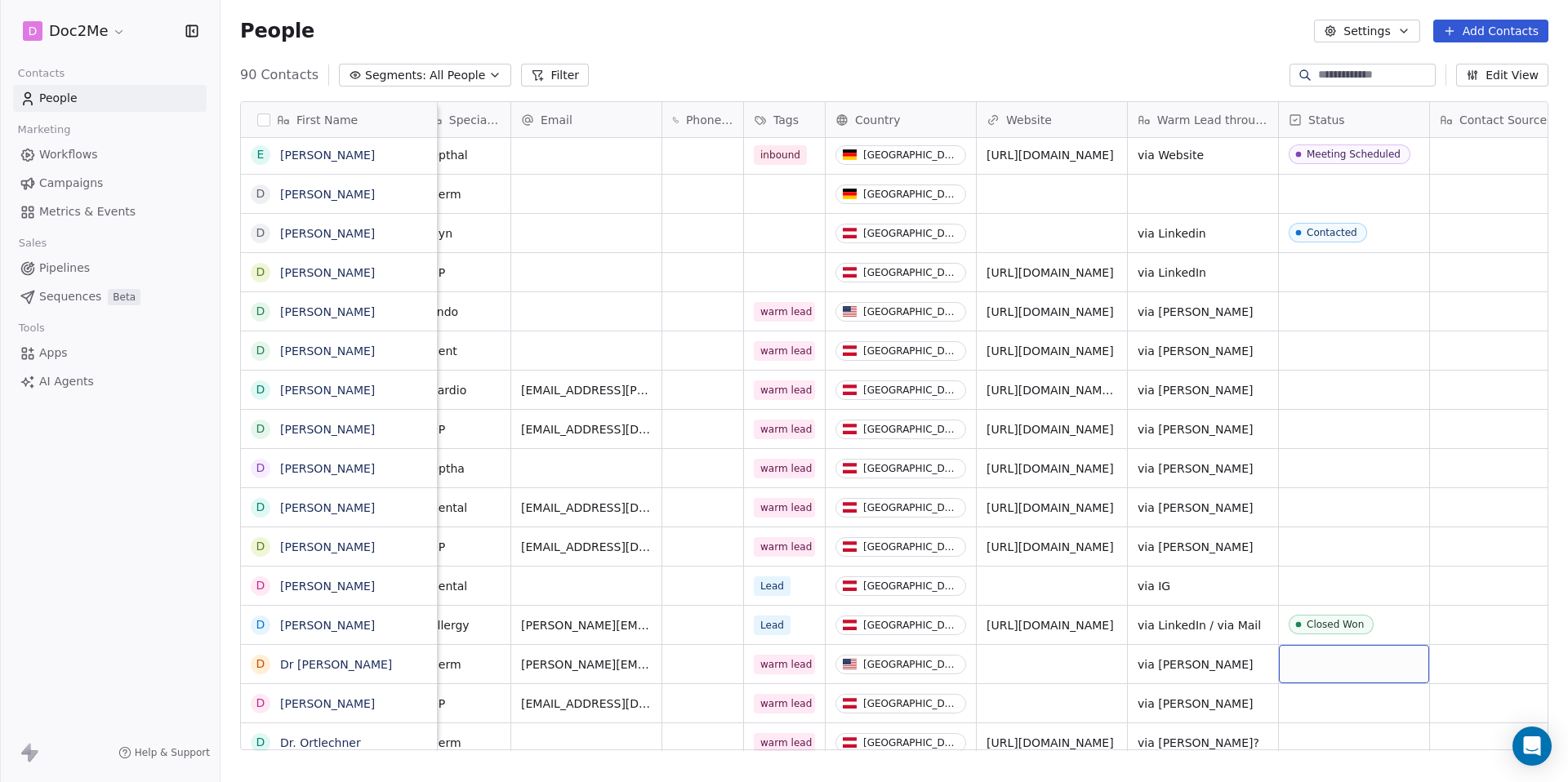
click at [1380, 668] on div "grid" at bounding box center [1354, 664] width 151 height 38
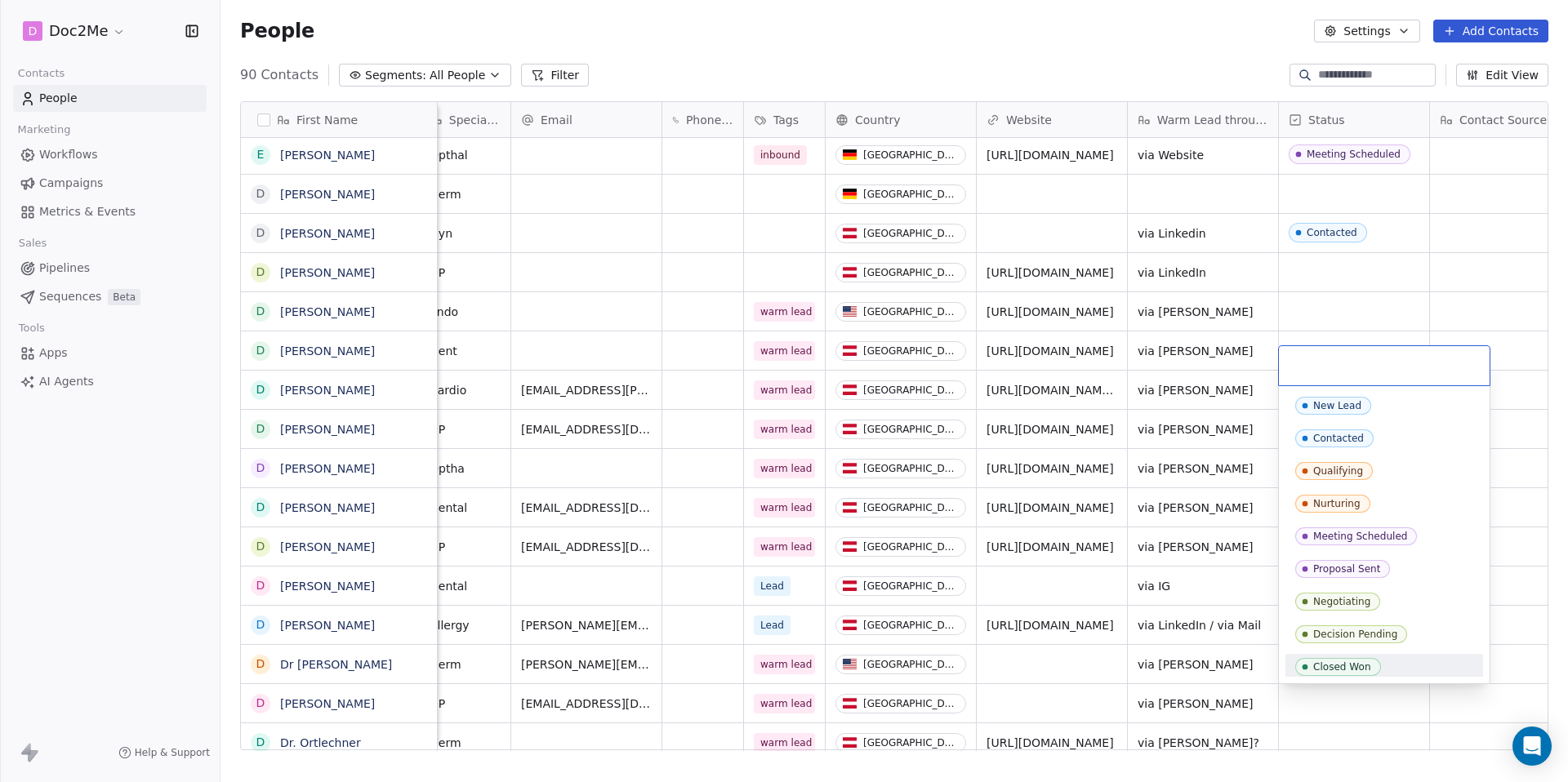
click at [1390, 663] on div "Closed Won" at bounding box center [1384, 667] width 178 height 18
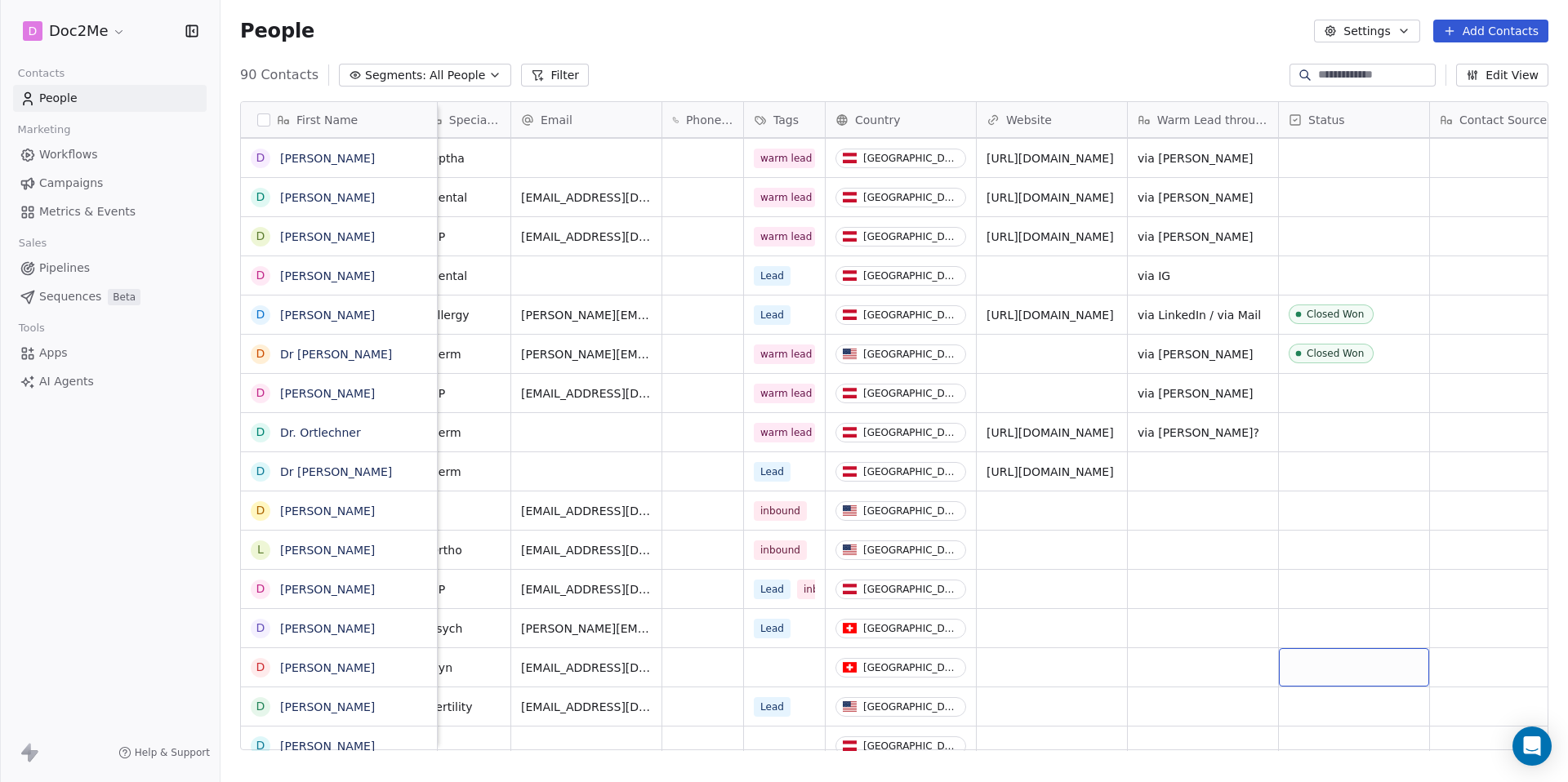
click at [1384, 673] on div "grid" at bounding box center [1354, 667] width 151 height 38
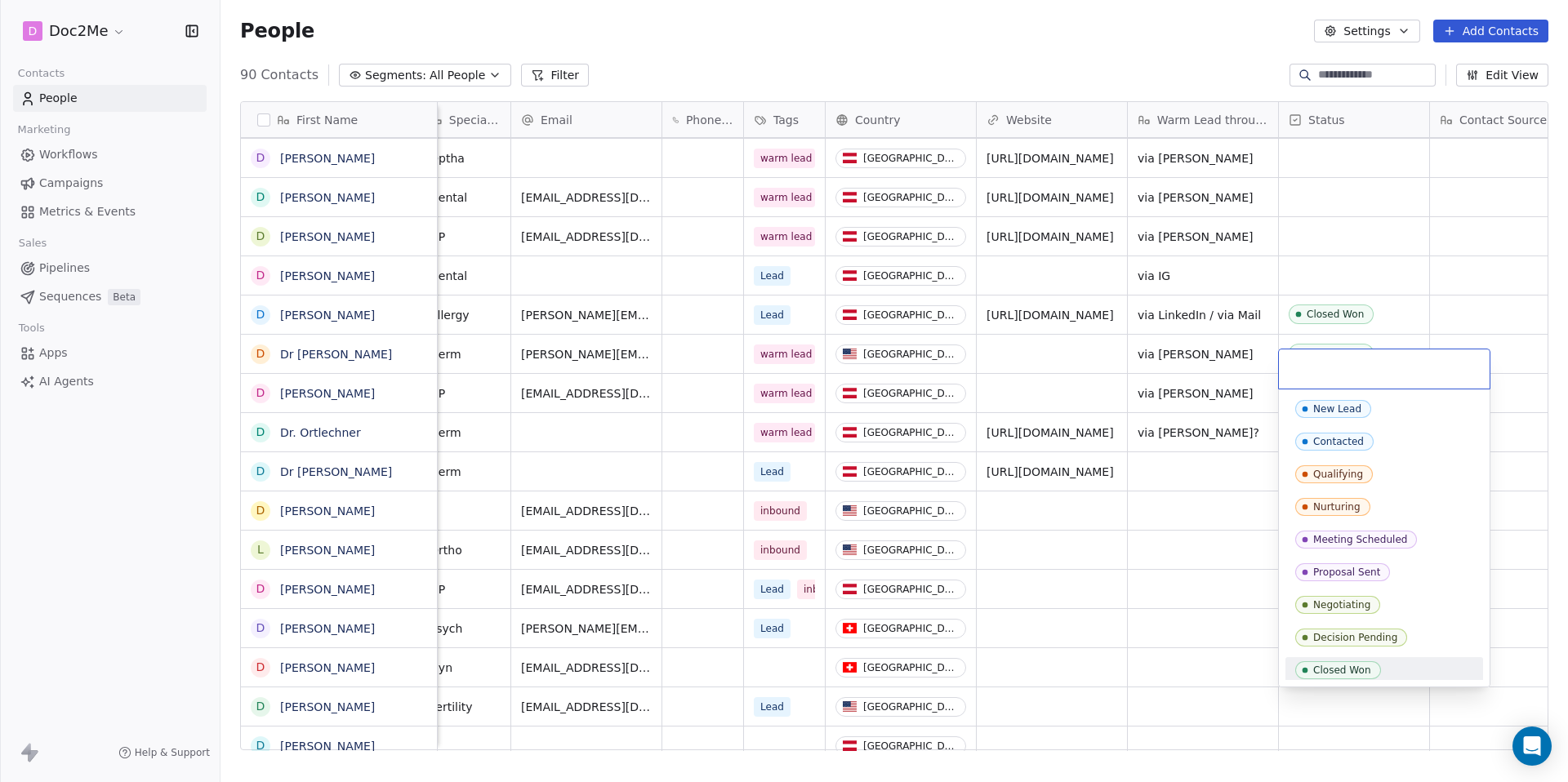
click at [1394, 670] on div "Closed Won" at bounding box center [1384, 670] width 178 height 18
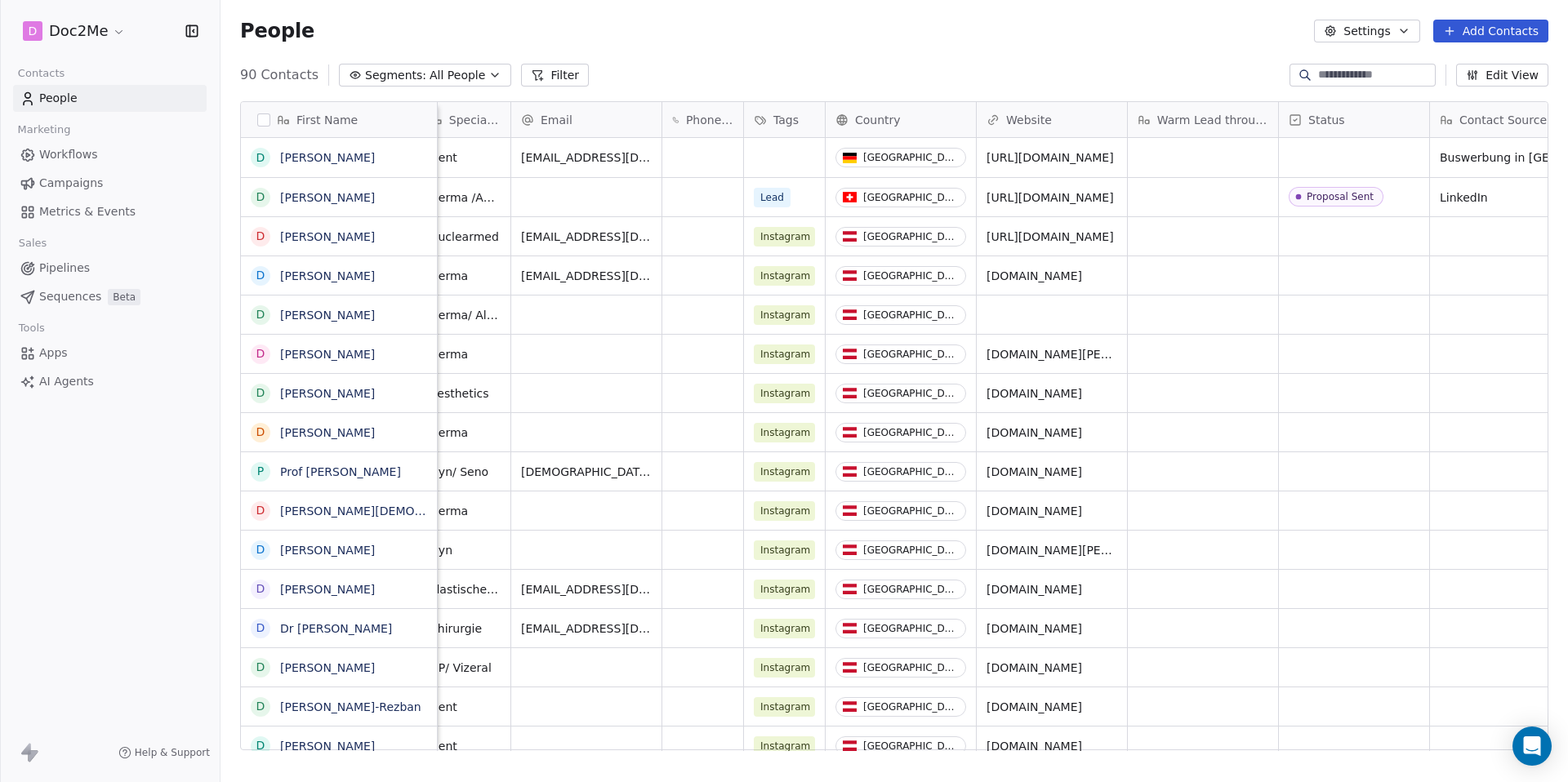
scroll to position [676, 1335]
